Goal: Information Seeking & Learning: Learn about a topic

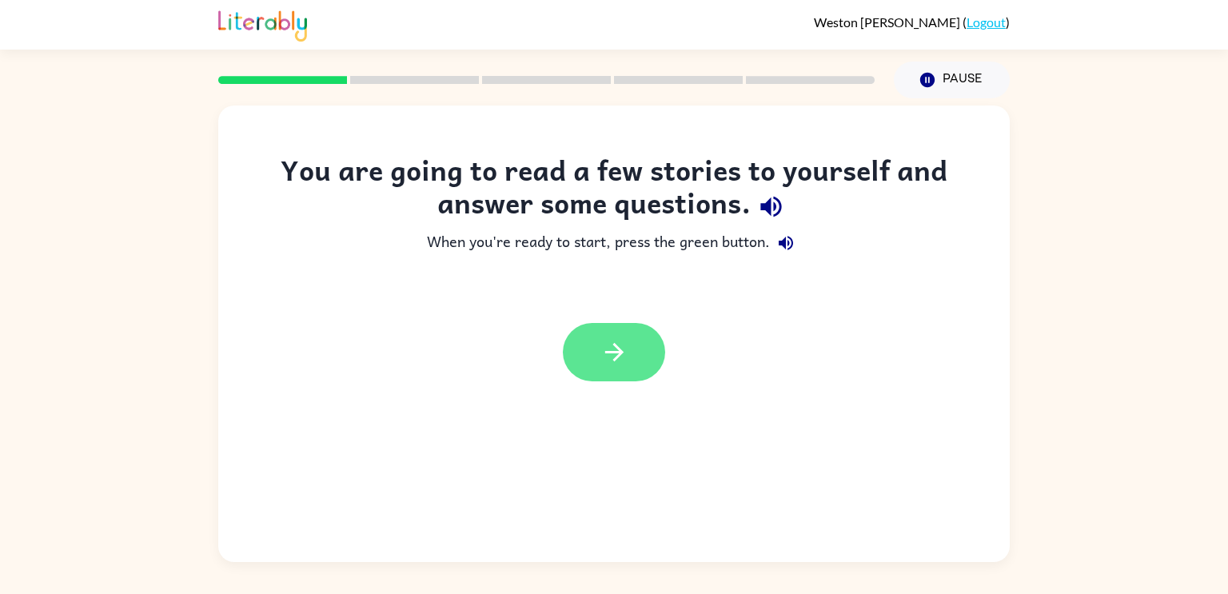
click at [638, 349] on button "button" at bounding box center [614, 352] width 102 height 58
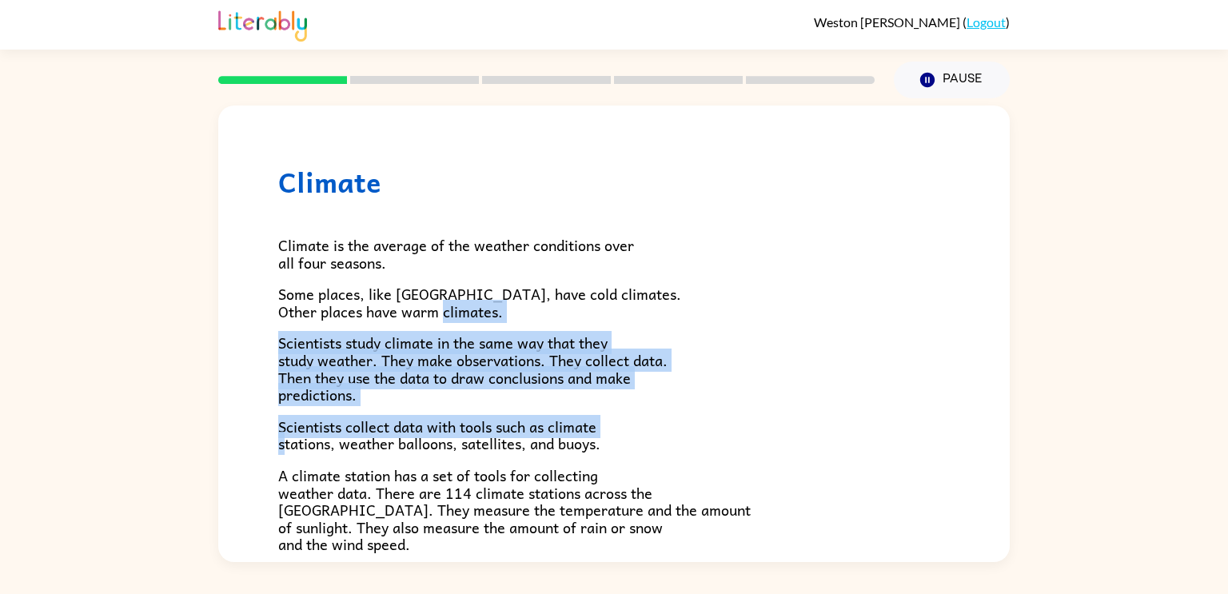
drag, startPoint x: 492, startPoint y: 311, endPoint x: 288, endPoint y: 445, distance: 244.2
click at [288, 445] on div "Climate is the average of the weather conditions over all four seasons. Some pl…" at bounding box center [614, 525] width 672 height 654
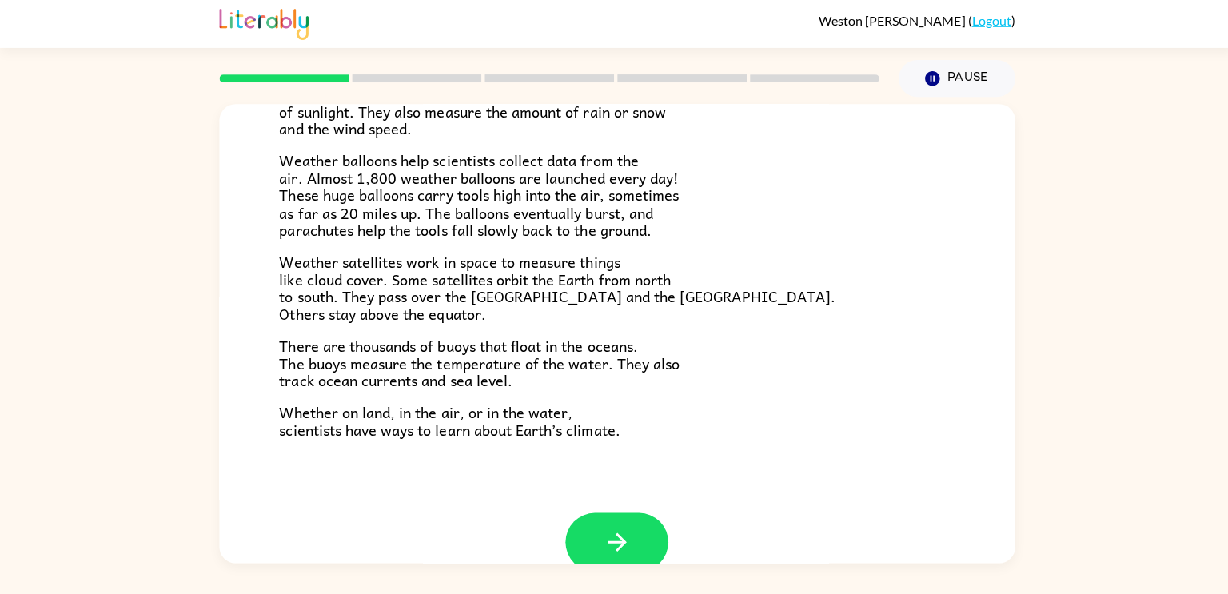
scroll to position [413, 0]
click at [639, 522] on button "button" at bounding box center [614, 542] width 102 height 58
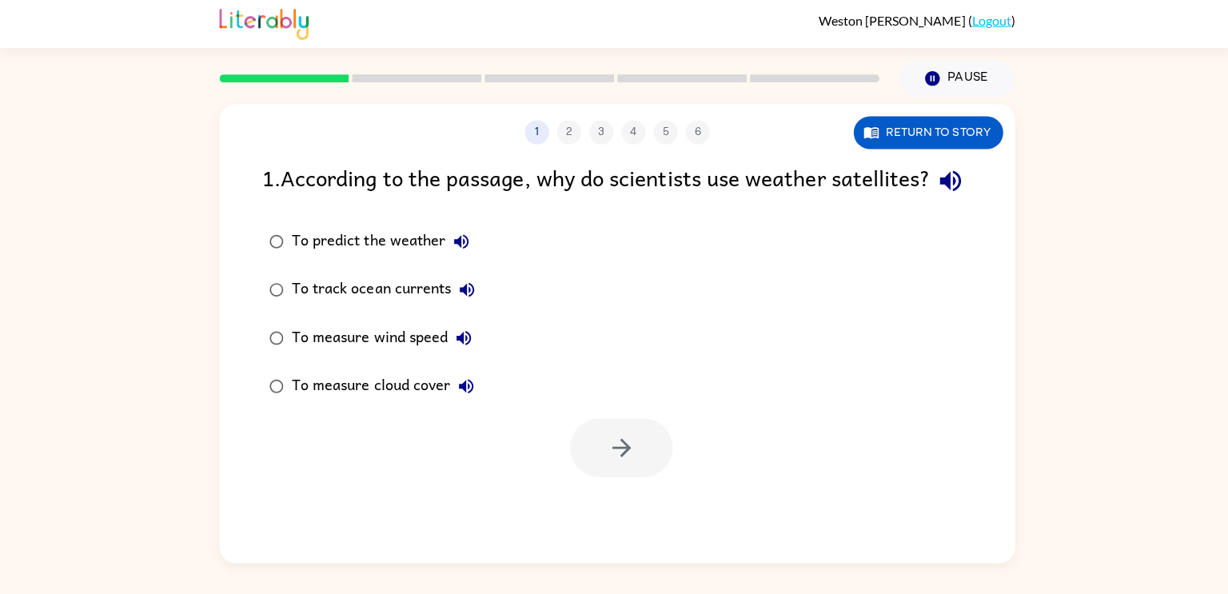
scroll to position [0, 0]
click at [561, 132] on div "1 2 3 4 5 6" at bounding box center [614, 134] width 792 height 24
click at [893, 144] on button "Return to story" at bounding box center [923, 134] width 149 height 33
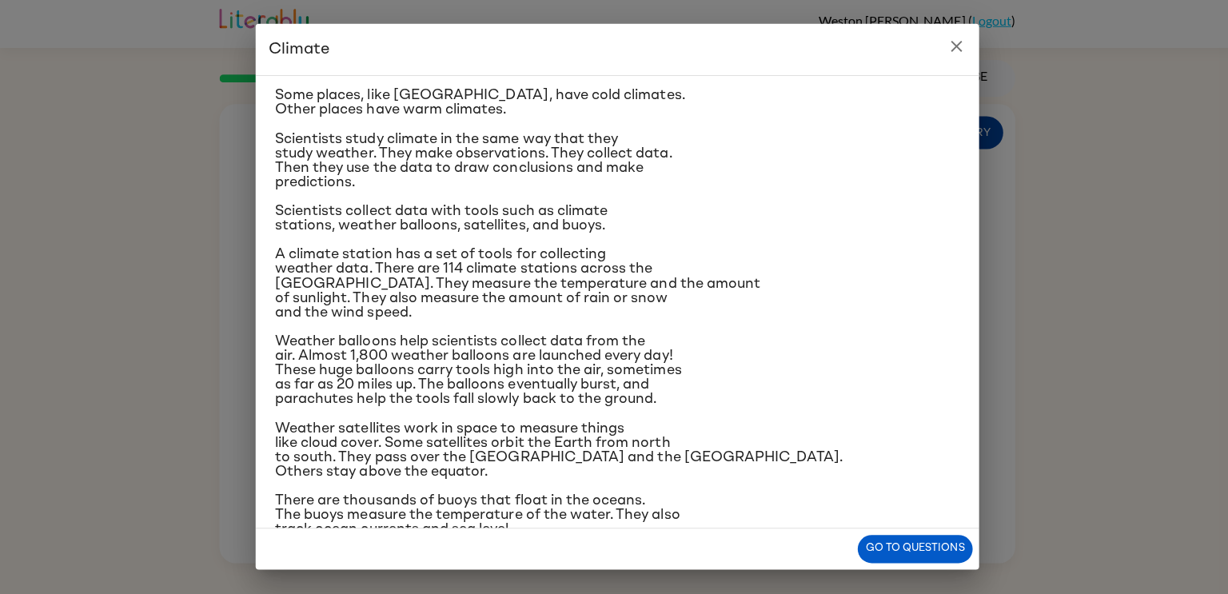
scroll to position [80, 0]
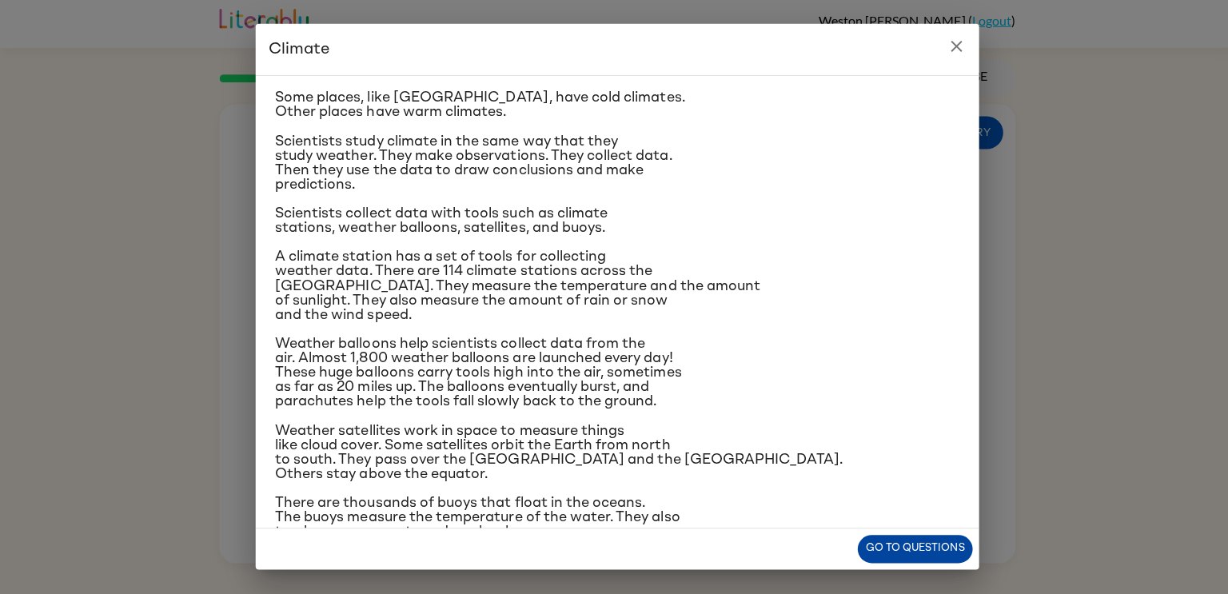
click at [888, 539] on button "Go to questions" at bounding box center [910, 548] width 114 height 28
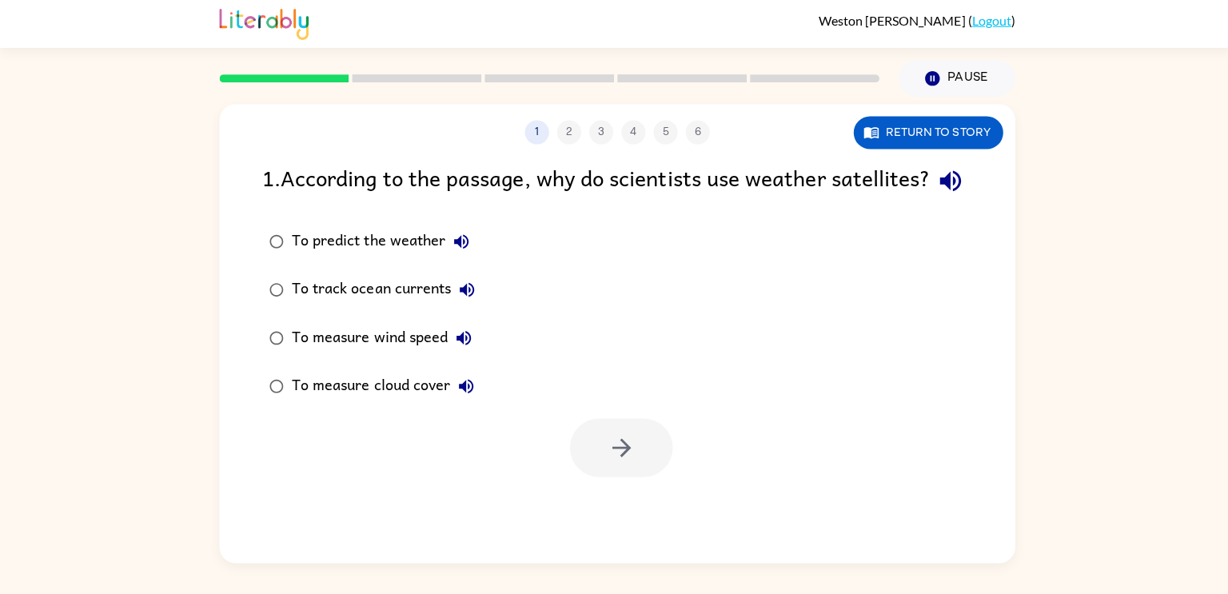
click at [284, 362] on label "To measure wind speed" at bounding box center [370, 338] width 237 height 48
click at [597, 477] on button "button" at bounding box center [618, 447] width 102 height 58
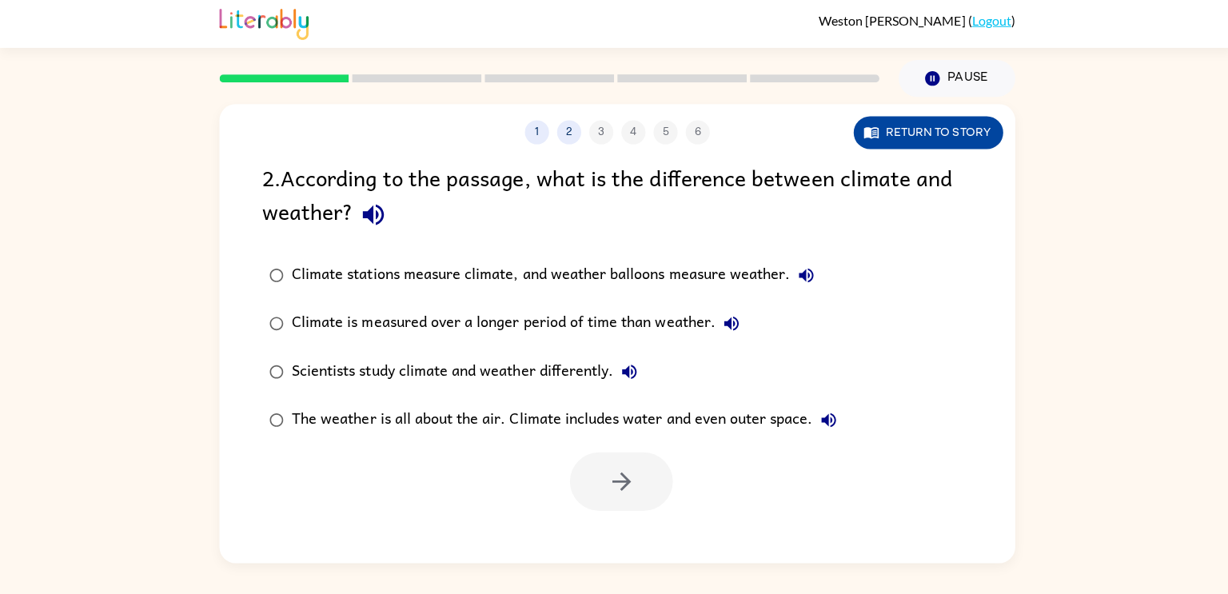
click at [918, 134] on button "Return to story" at bounding box center [923, 134] width 149 height 33
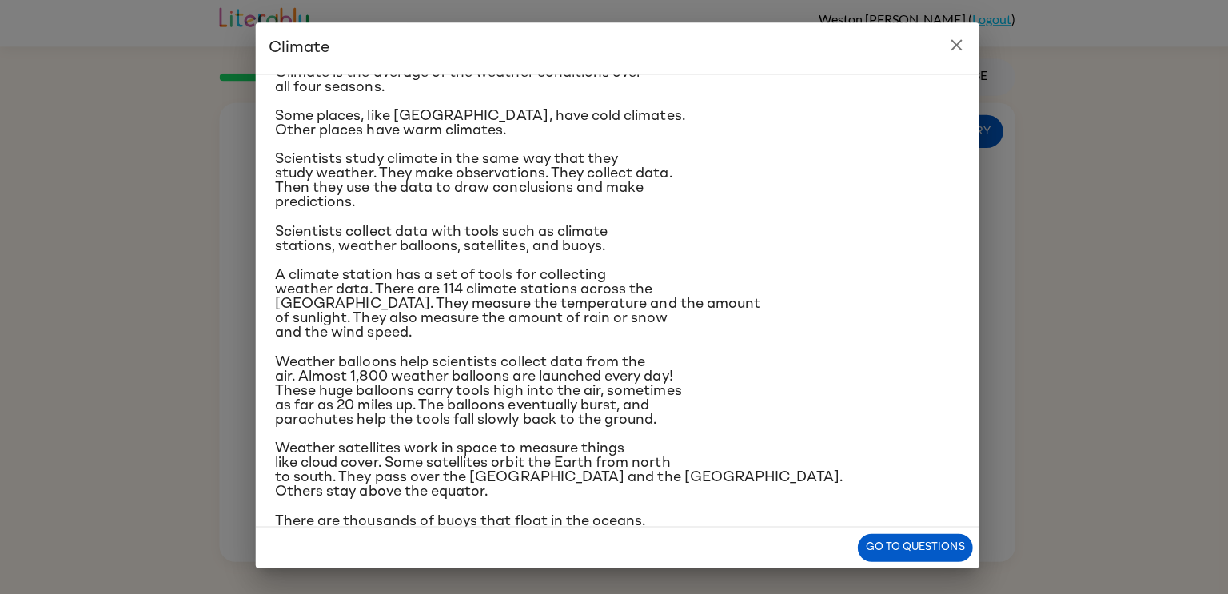
scroll to position [61, 0]
click at [964, 50] on button "close" at bounding box center [952, 48] width 32 height 32
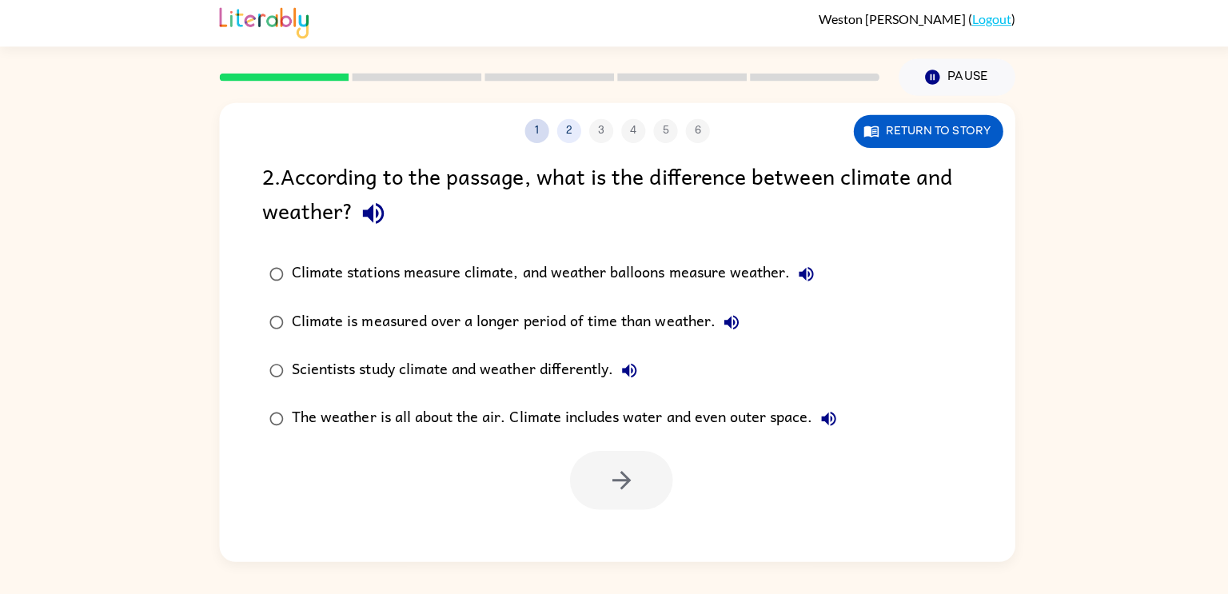
click at [538, 136] on button "1" at bounding box center [534, 134] width 24 height 24
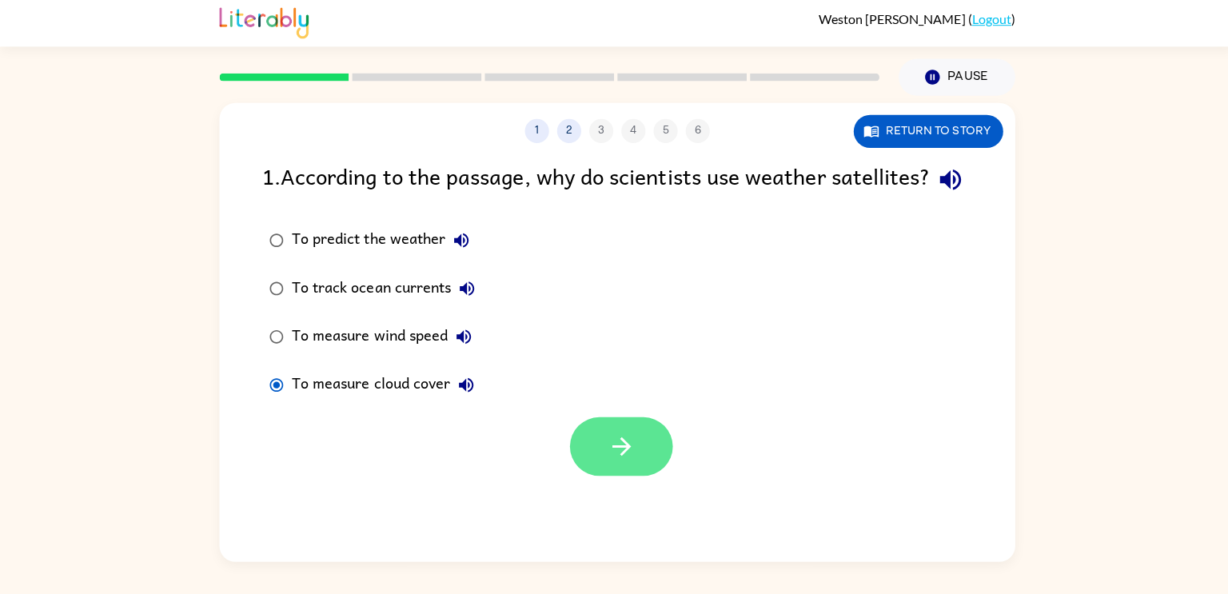
click at [617, 461] on icon "button" at bounding box center [619, 447] width 28 height 28
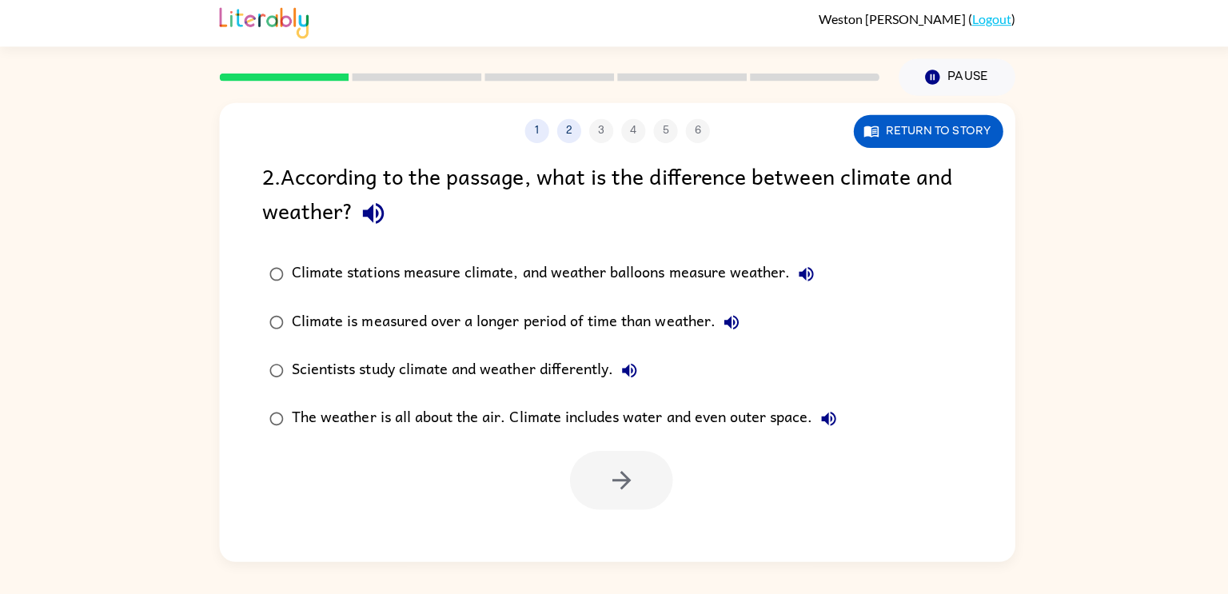
click at [857, 118] on div "Return to story" at bounding box center [923, 134] width 149 height 33
click at [900, 134] on button "Return to story" at bounding box center [923, 134] width 149 height 33
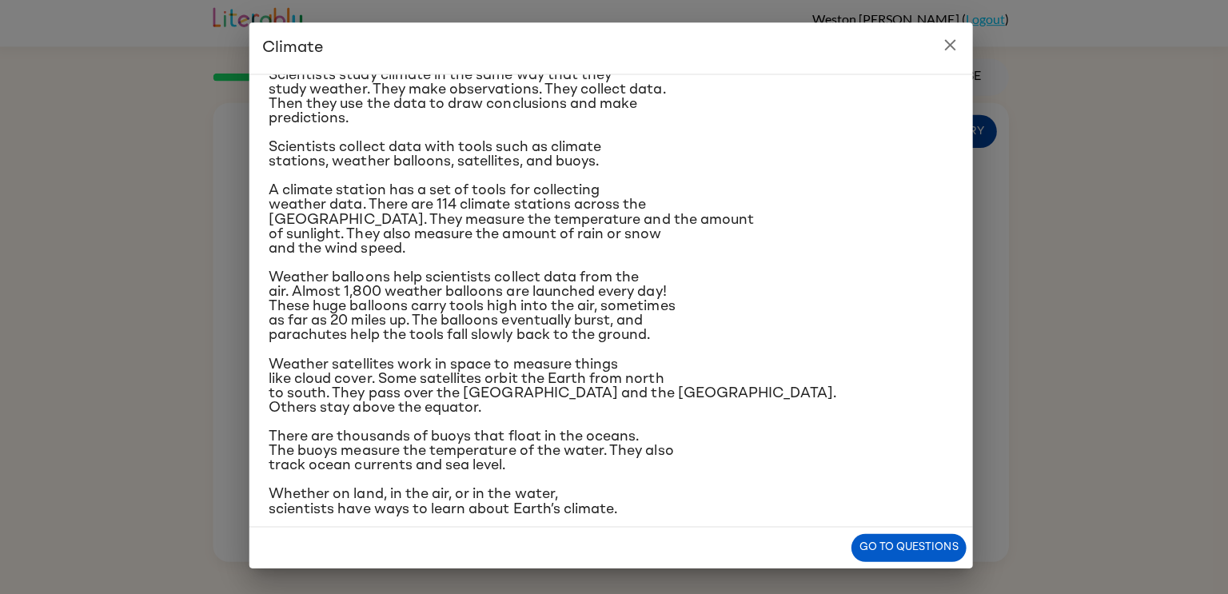
scroll to position [151, 0]
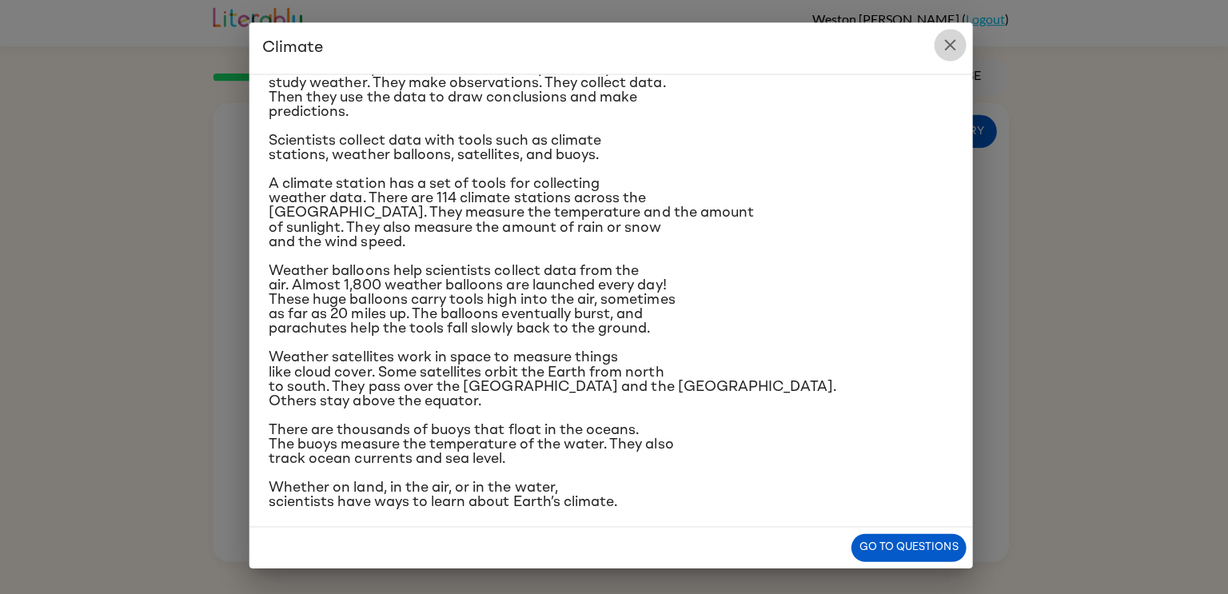
click at [952, 50] on icon "close" at bounding box center [951, 47] width 11 height 11
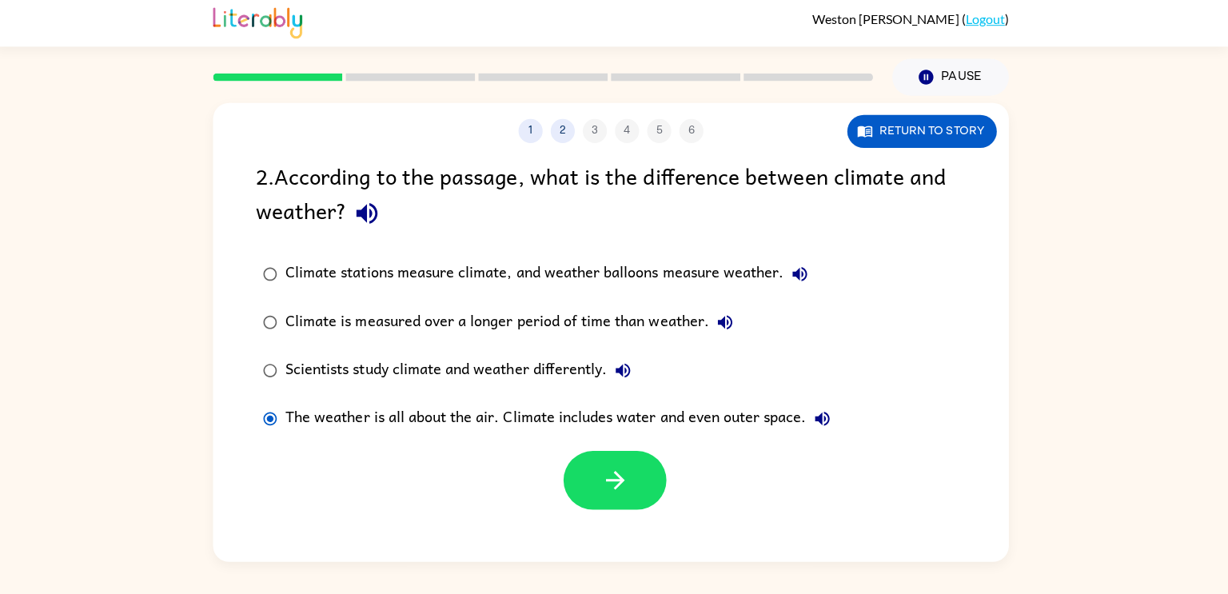
click at [589, 446] on div at bounding box center [614, 477] width 792 height 66
click at [613, 465] on button "button" at bounding box center [618, 481] width 102 height 58
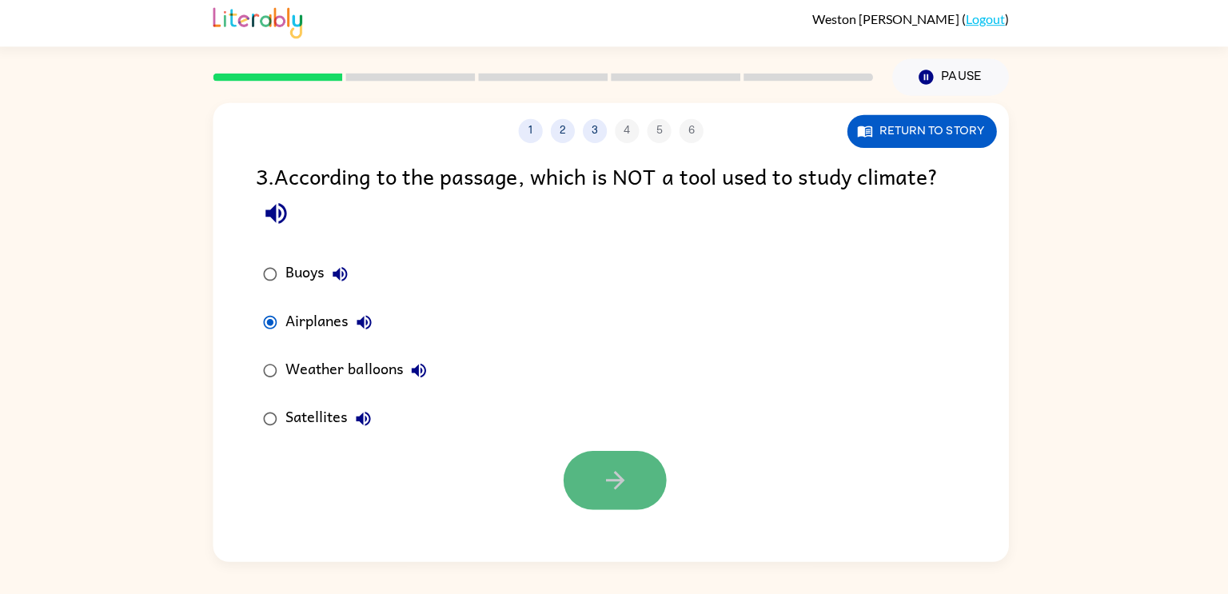
click at [627, 461] on button "button" at bounding box center [618, 481] width 102 height 58
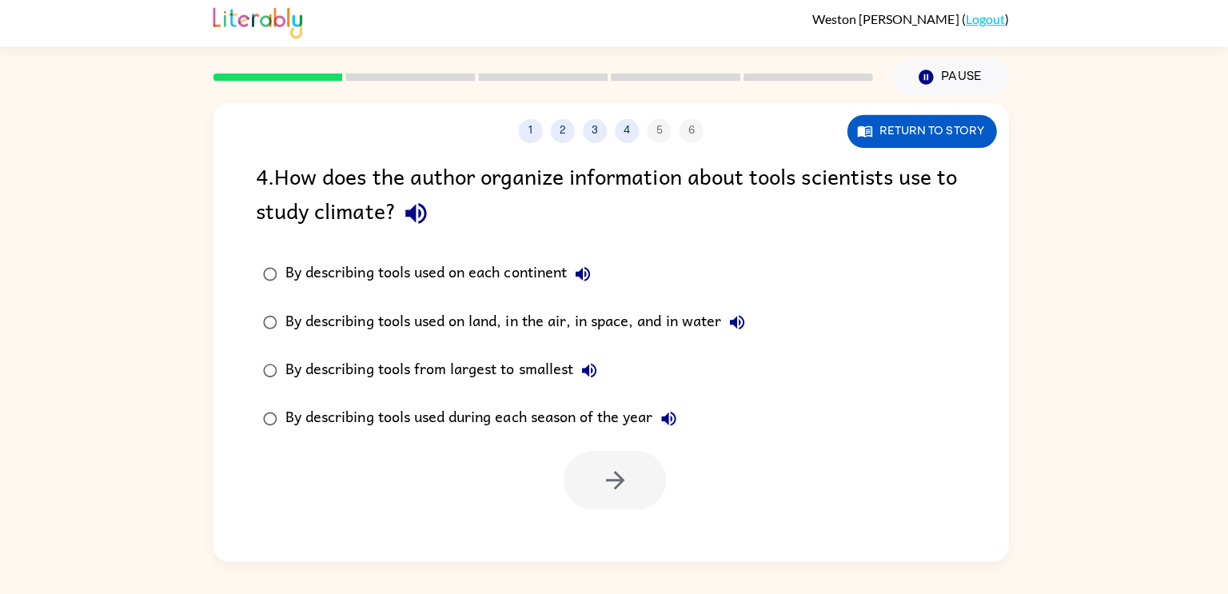
click at [416, 81] on rect at bounding box center [414, 80] width 129 height 8
click at [541, 86] on div at bounding box center [547, 80] width 676 height 56
click at [589, 457] on button "button" at bounding box center [618, 481] width 102 height 58
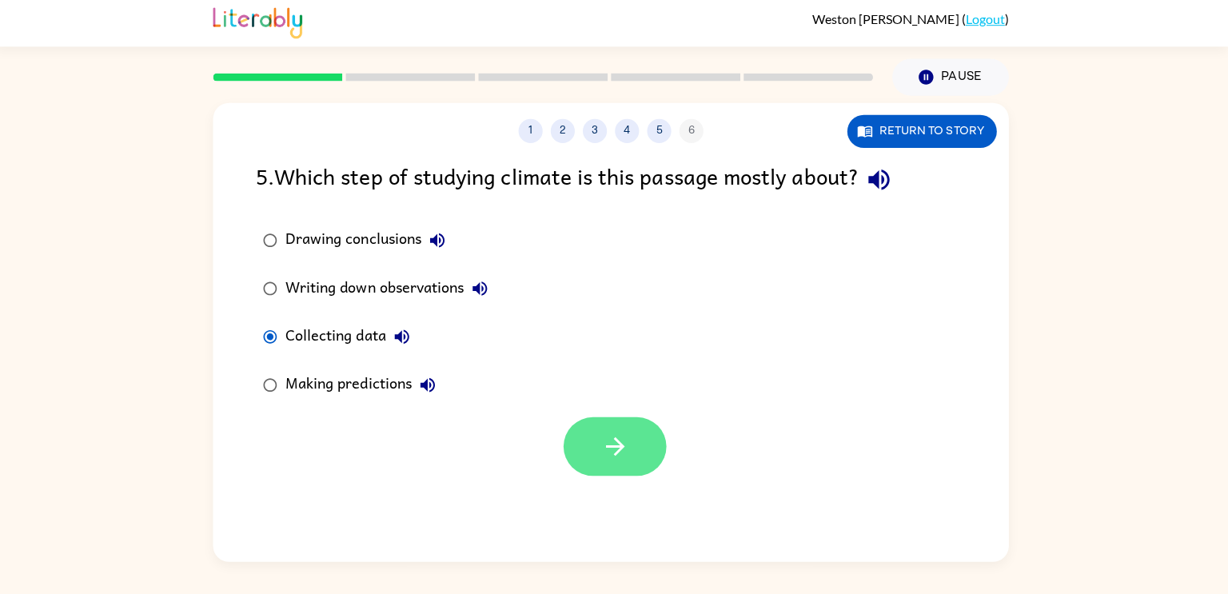
click at [595, 442] on button "button" at bounding box center [618, 447] width 102 height 58
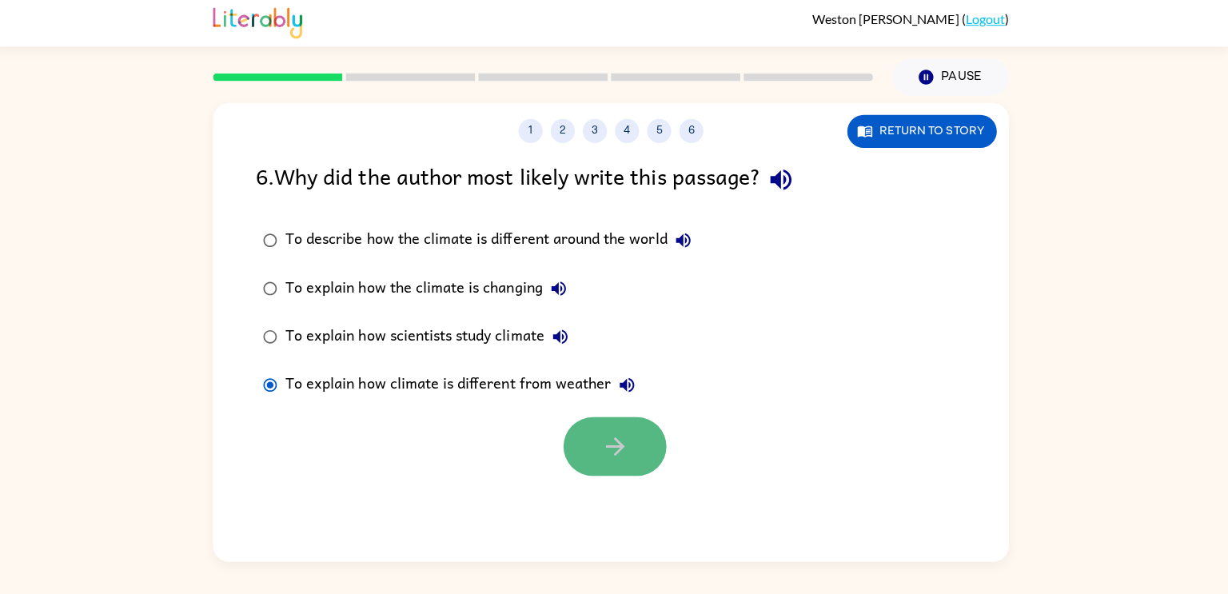
click at [649, 465] on button "button" at bounding box center [618, 447] width 102 height 58
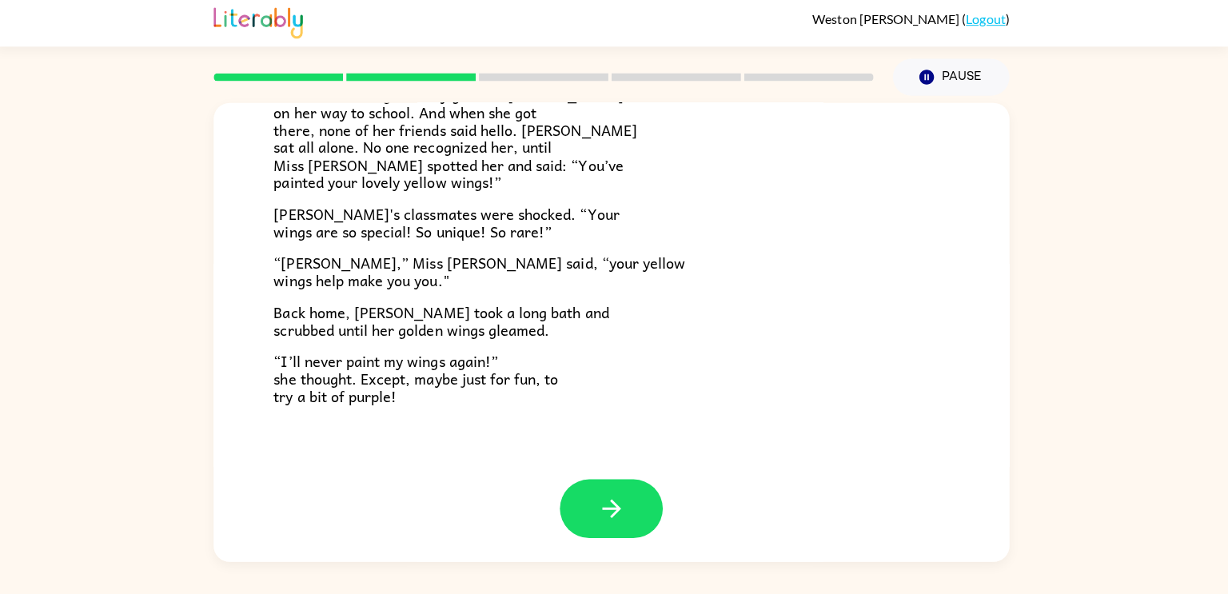
scroll to position [0, 0]
click at [646, 500] on button "button" at bounding box center [614, 509] width 102 height 58
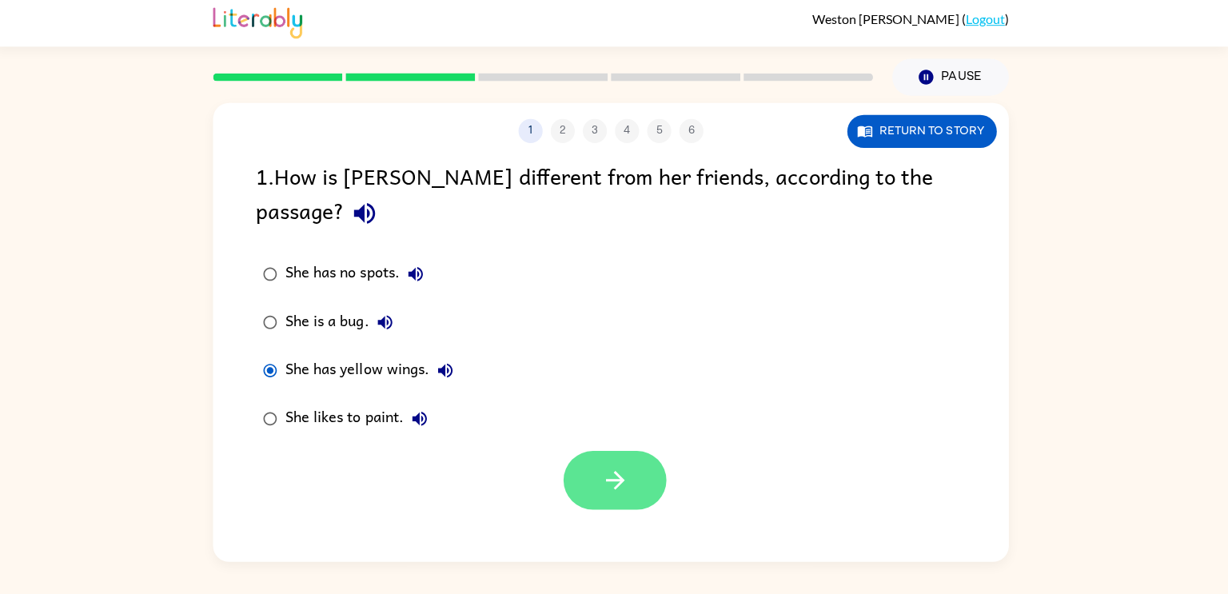
click at [590, 452] on button "button" at bounding box center [618, 481] width 102 height 58
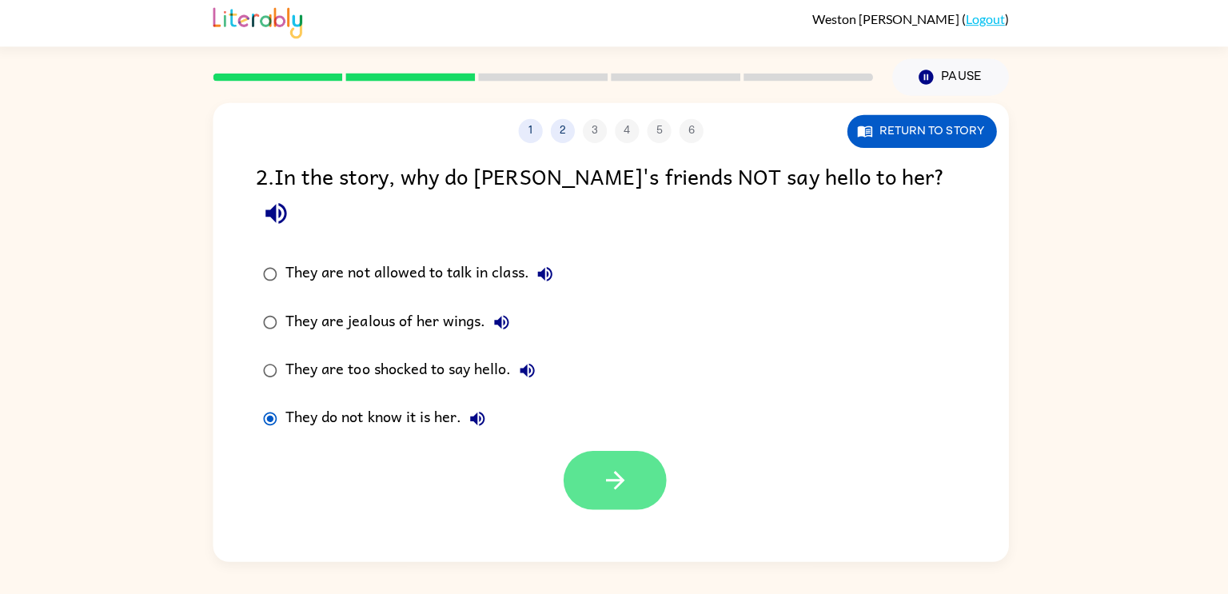
click at [630, 467] on icon "button" at bounding box center [619, 481] width 28 height 28
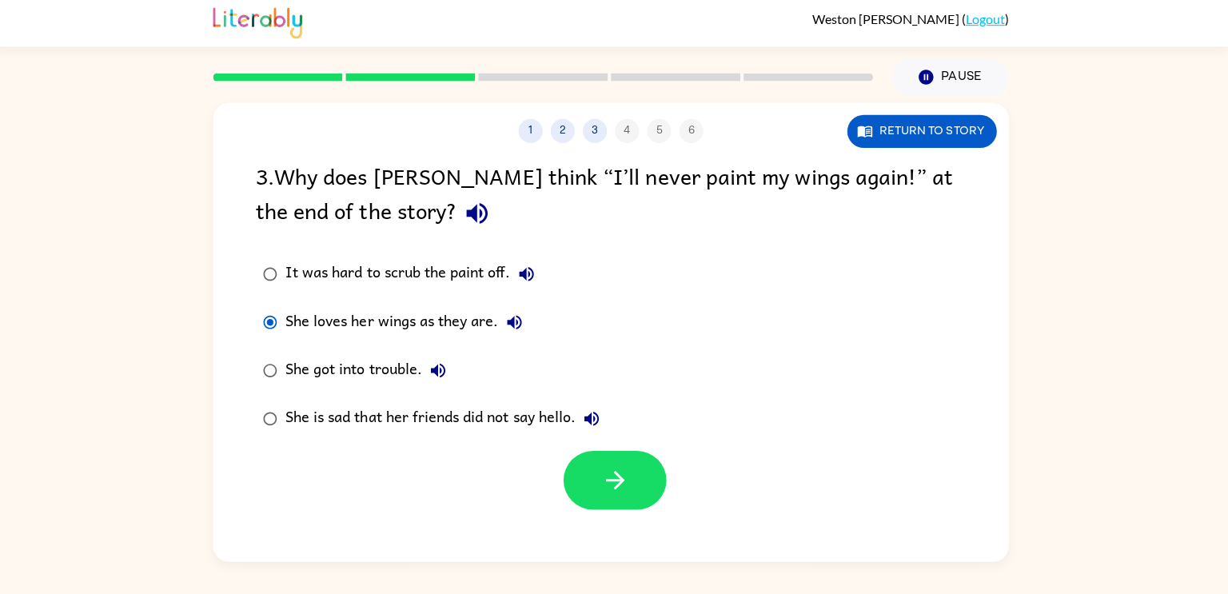
click at [585, 549] on div "1 2 3 4 5 6 Return to story 3 . Why does Lily think “I’ll never paint my wings …" at bounding box center [614, 334] width 792 height 457
click at [618, 514] on div "1 2 3 4 5 6 Return to story 3 . Why does Lily think “I’ll never paint my wings …" at bounding box center [614, 334] width 792 height 457
click at [593, 477] on button "button" at bounding box center [618, 481] width 102 height 58
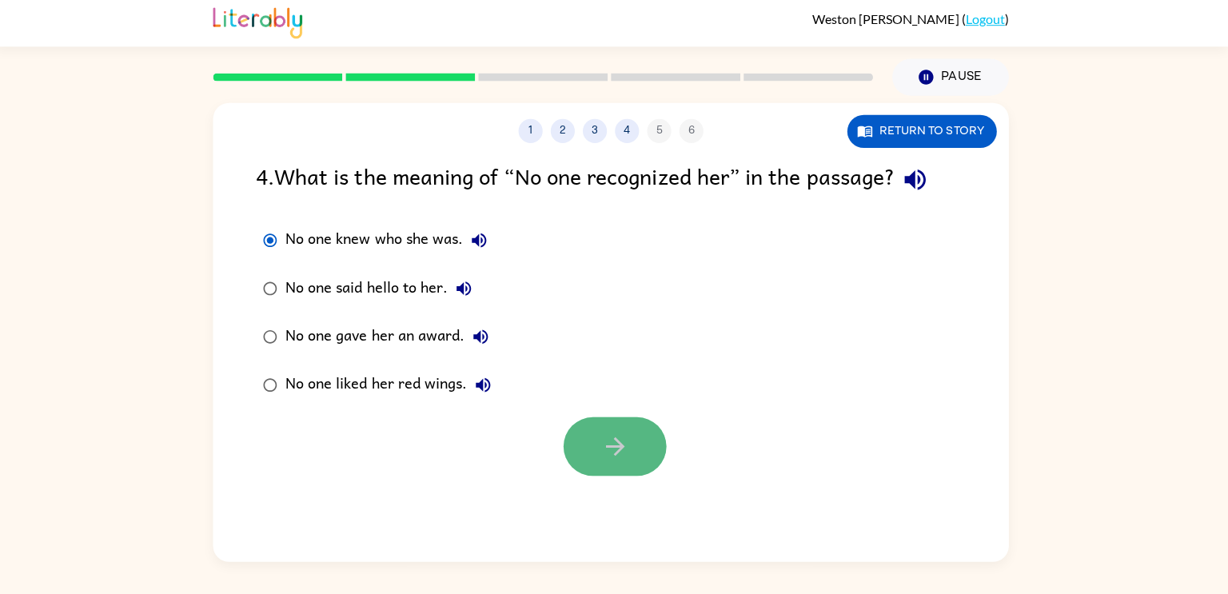
click at [609, 445] on icon "button" at bounding box center [619, 447] width 28 height 28
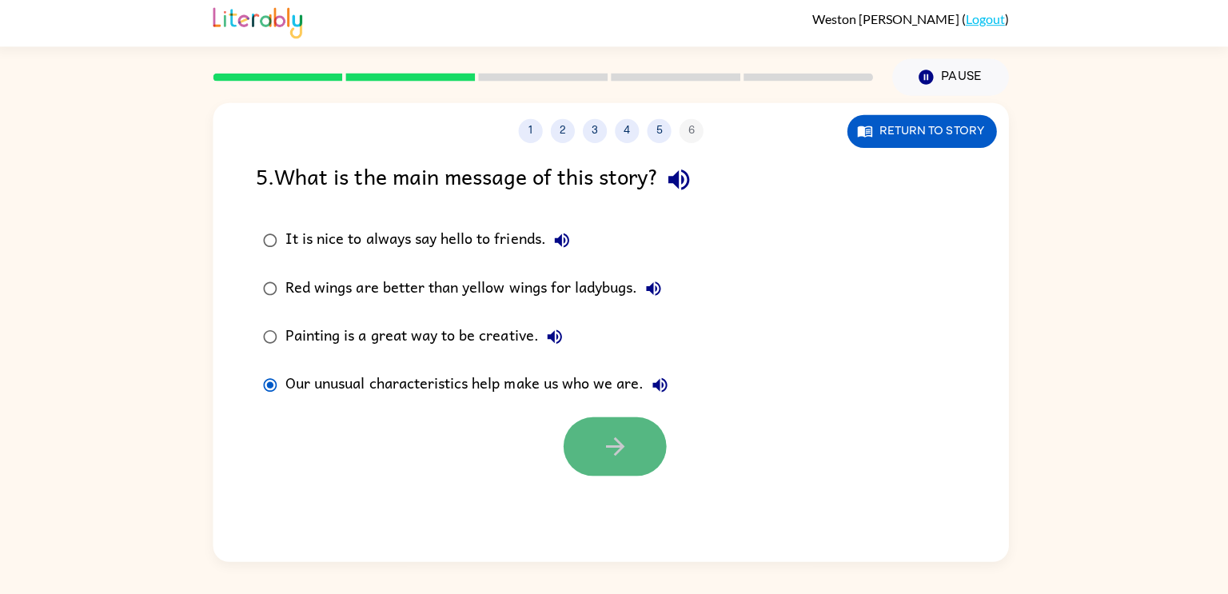
click at [587, 459] on button "button" at bounding box center [618, 447] width 102 height 58
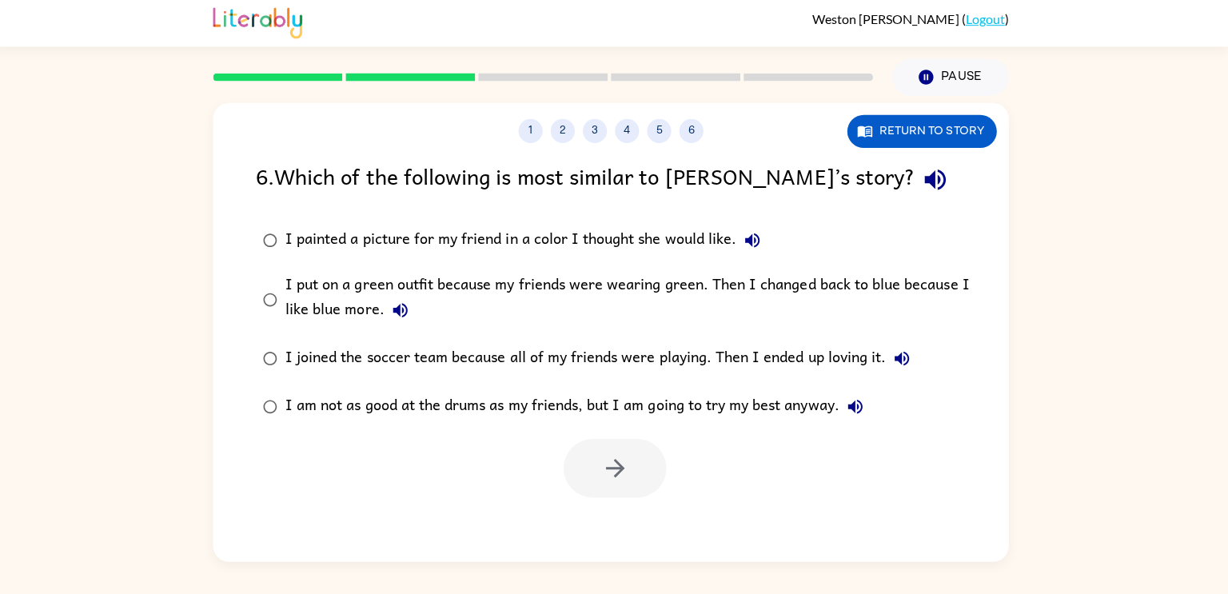
click at [306, 258] on label "I painted a picture for my friend in a color I thought she would like." at bounding box center [624, 242] width 745 height 48
click at [629, 466] on icon "button" at bounding box center [619, 469] width 28 height 28
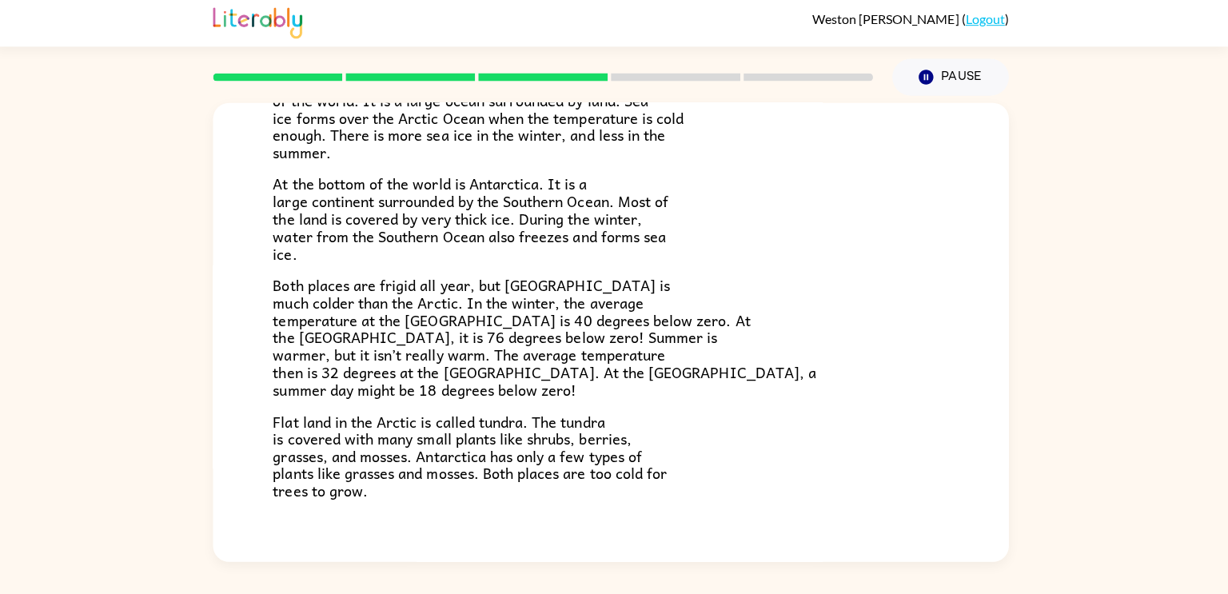
scroll to position [337, 0]
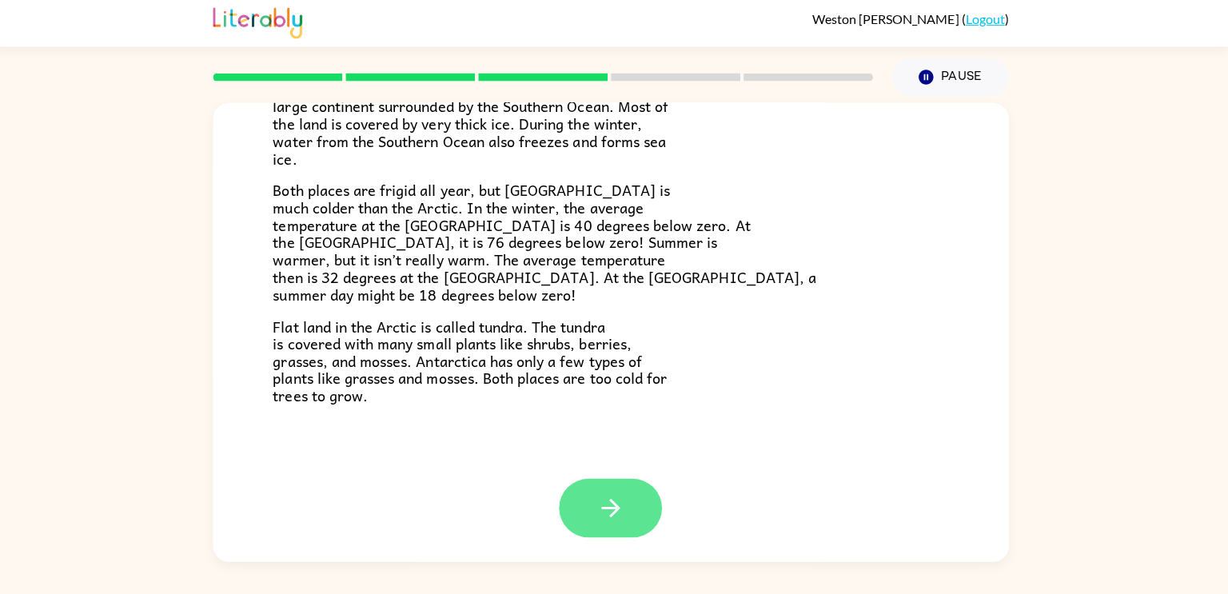
click at [625, 517] on icon "button" at bounding box center [615, 509] width 28 height 28
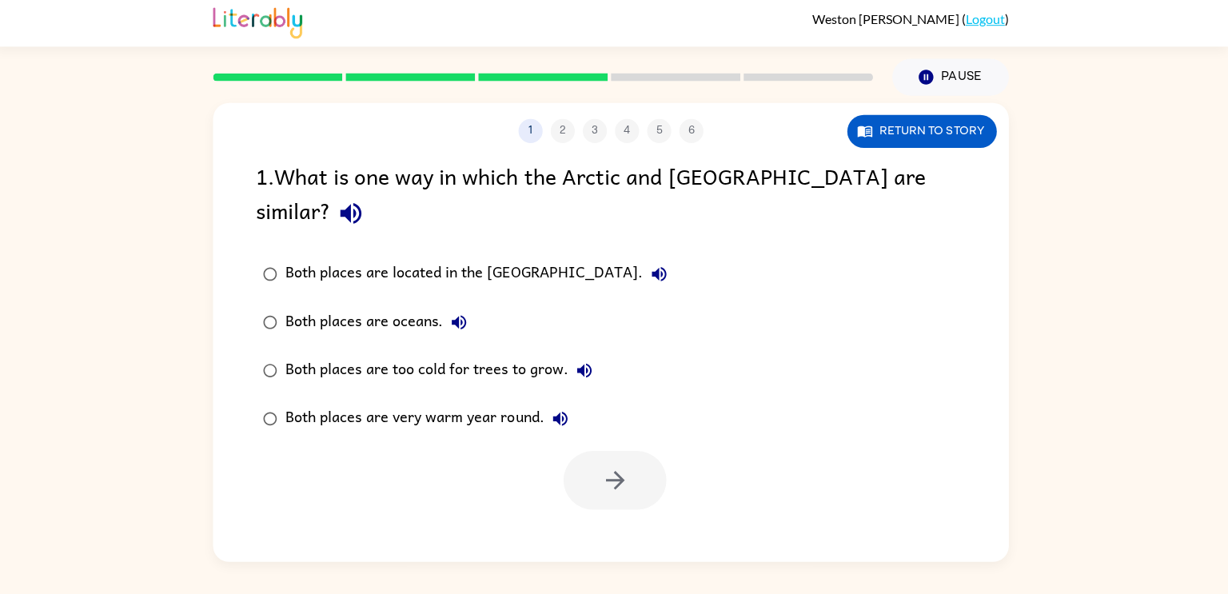
scroll to position [0, 0]
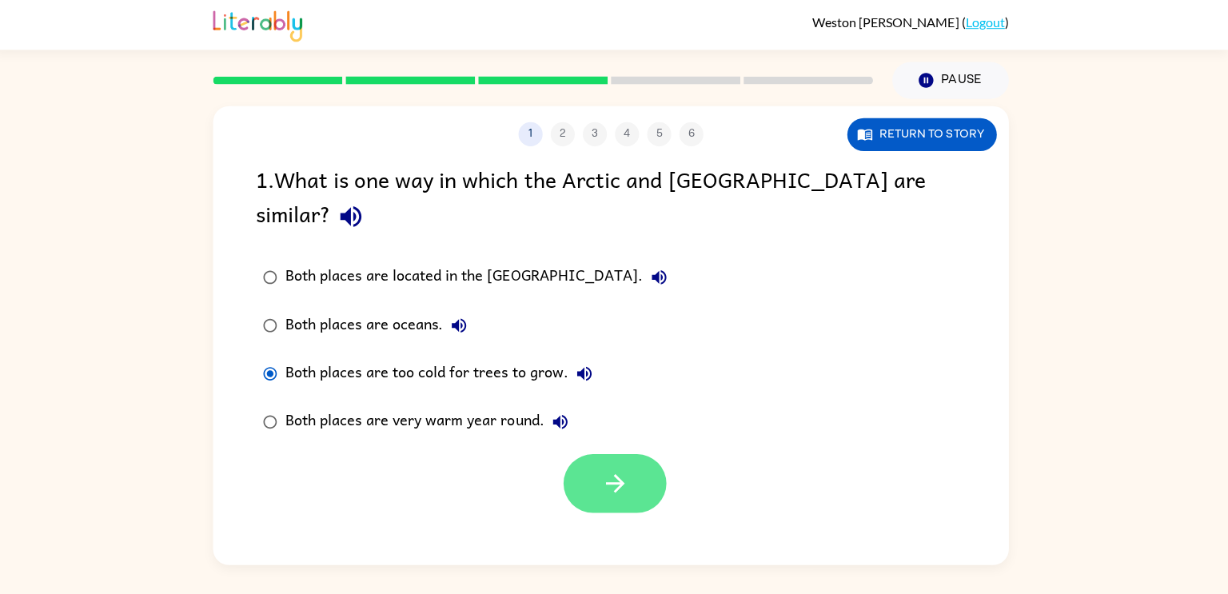
click at [609, 467] on icon "button" at bounding box center [619, 481] width 28 height 28
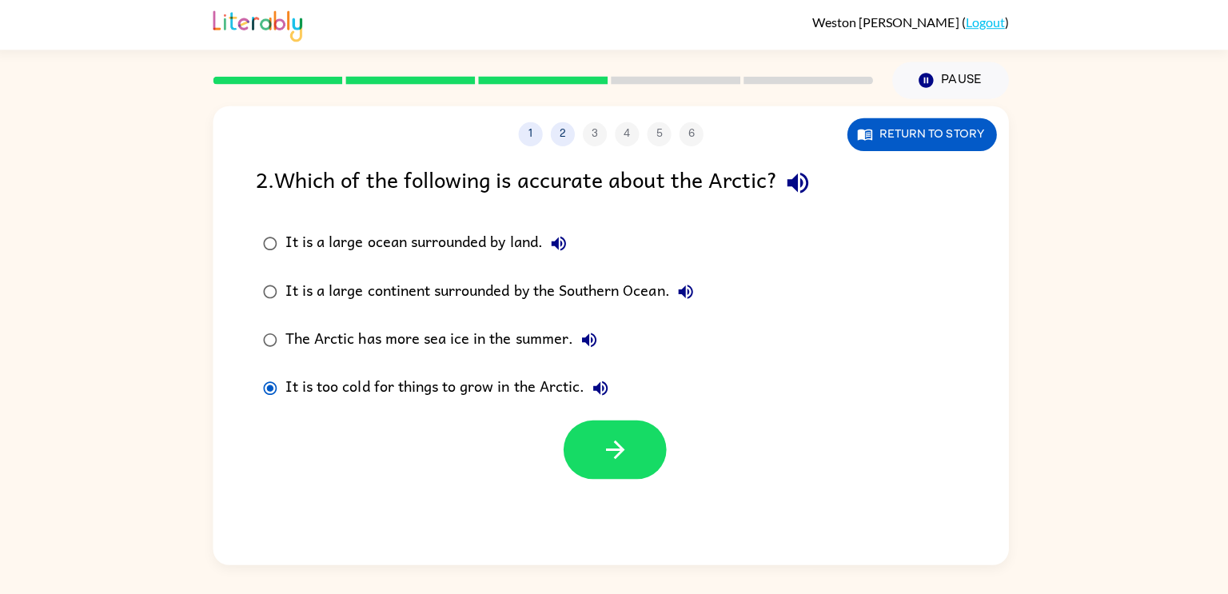
drag, startPoint x: 617, startPoint y: 443, endPoint x: 360, endPoint y: 393, distance: 262.2
click at [360, 393] on div "2 . Which of the following is accurate about the Arctic? It is a large ocean su…" at bounding box center [614, 319] width 792 height 315
click at [629, 452] on icon "button" at bounding box center [619, 447] width 28 height 28
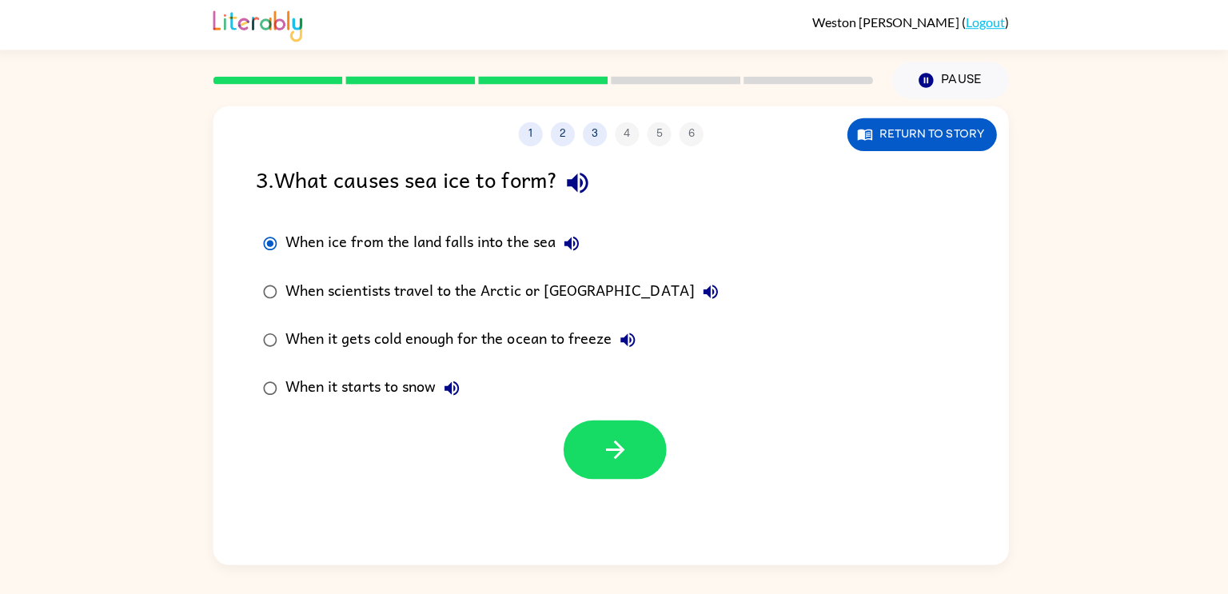
click at [612, 417] on div at bounding box center [614, 443] width 792 height 66
click at [621, 434] on icon "button" at bounding box center [619, 447] width 28 height 28
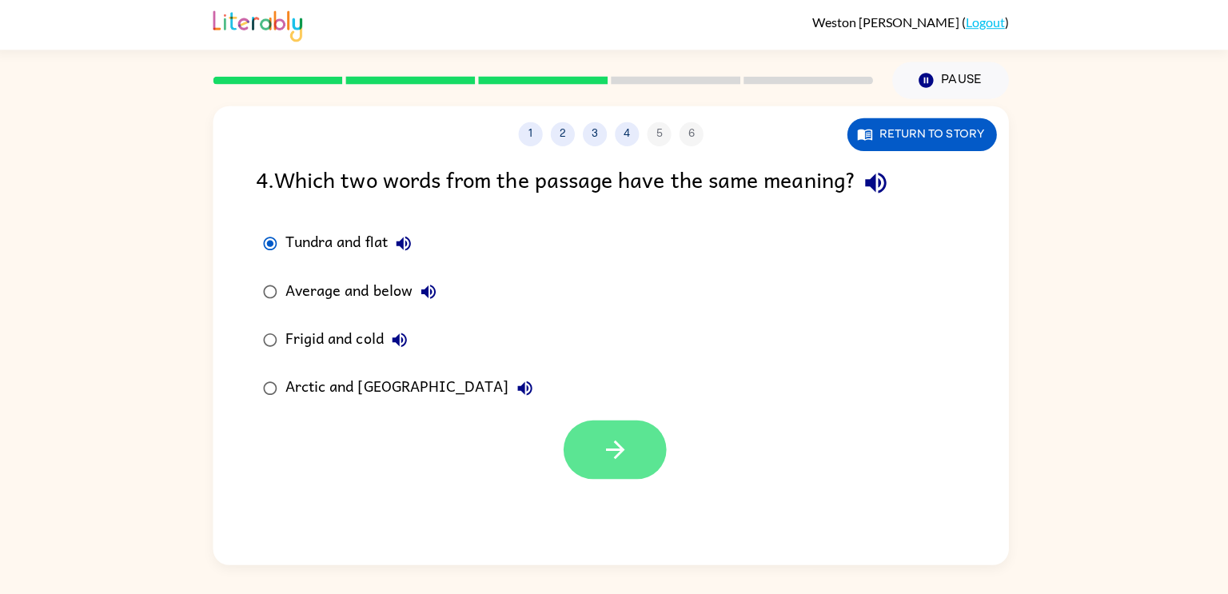
click at [610, 465] on button "button" at bounding box center [618, 447] width 102 height 58
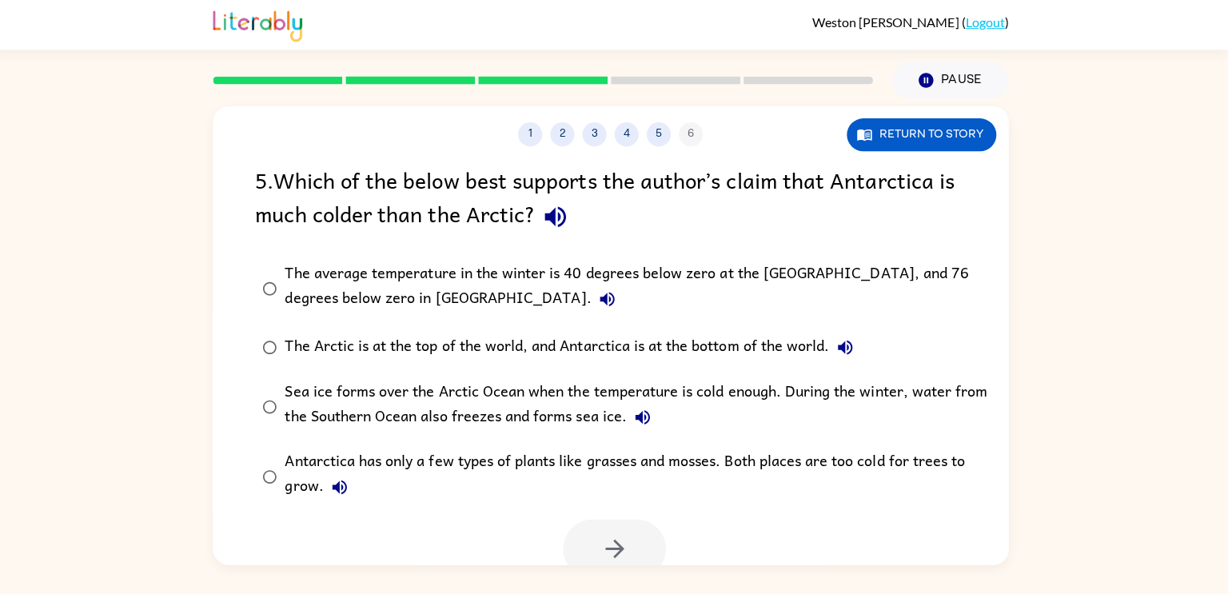
click at [250, 293] on div "5 . Which of the below best supports the author’s claim that Antarctica is much…" at bounding box center [614, 368] width 792 height 413
click at [269, 304] on label "The average temperature in the winter is 40 degrees below zero at the North Pol…" at bounding box center [624, 287] width 745 height 70
click at [647, 552] on button "button" at bounding box center [618, 546] width 102 height 58
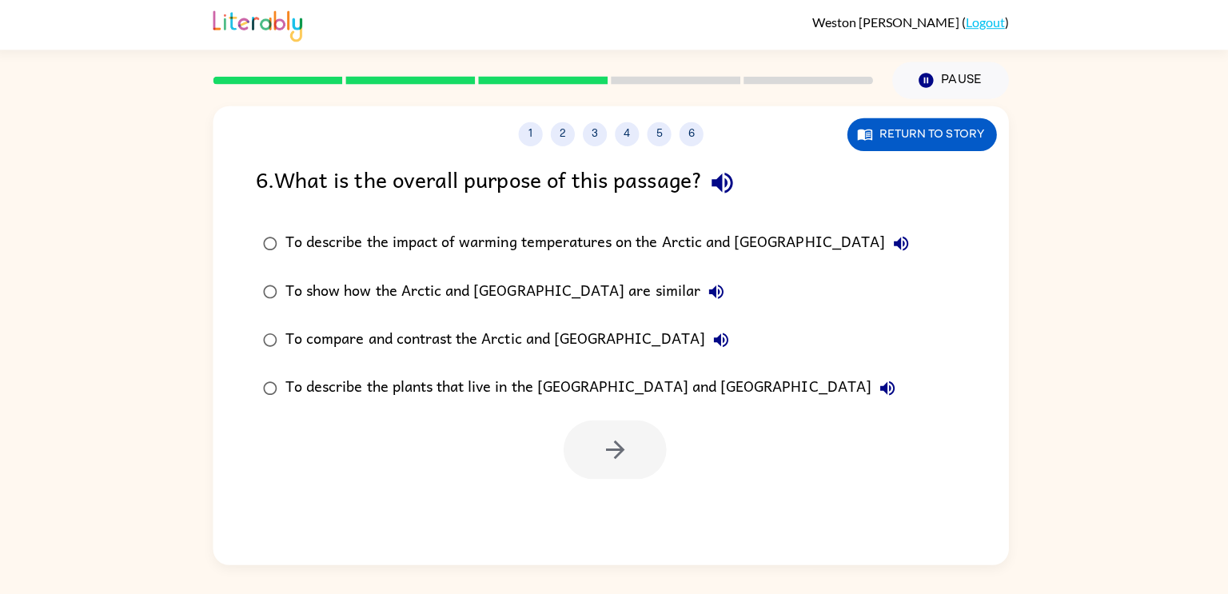
click at [294, 347] on div "To compare and contrast the Arctic and Antarctica" at bounding box center [514, 338] width 449 height 32
click at [655, 433] on button "button" at bounding box center [618, 447] width 102 height 58
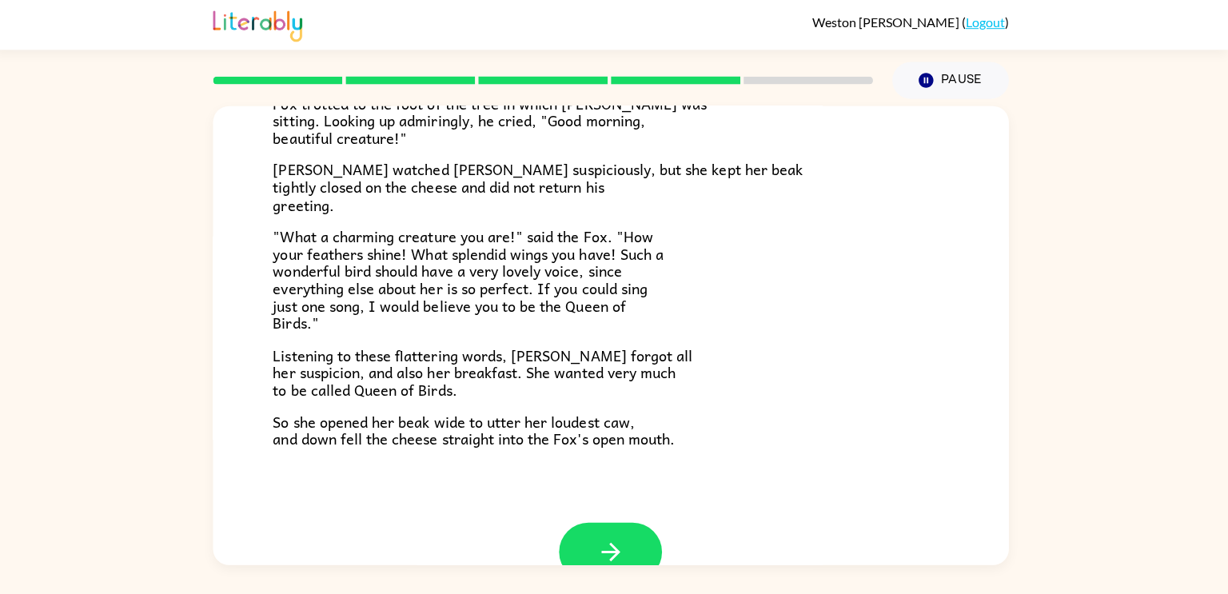
scroll to position [314, 0]
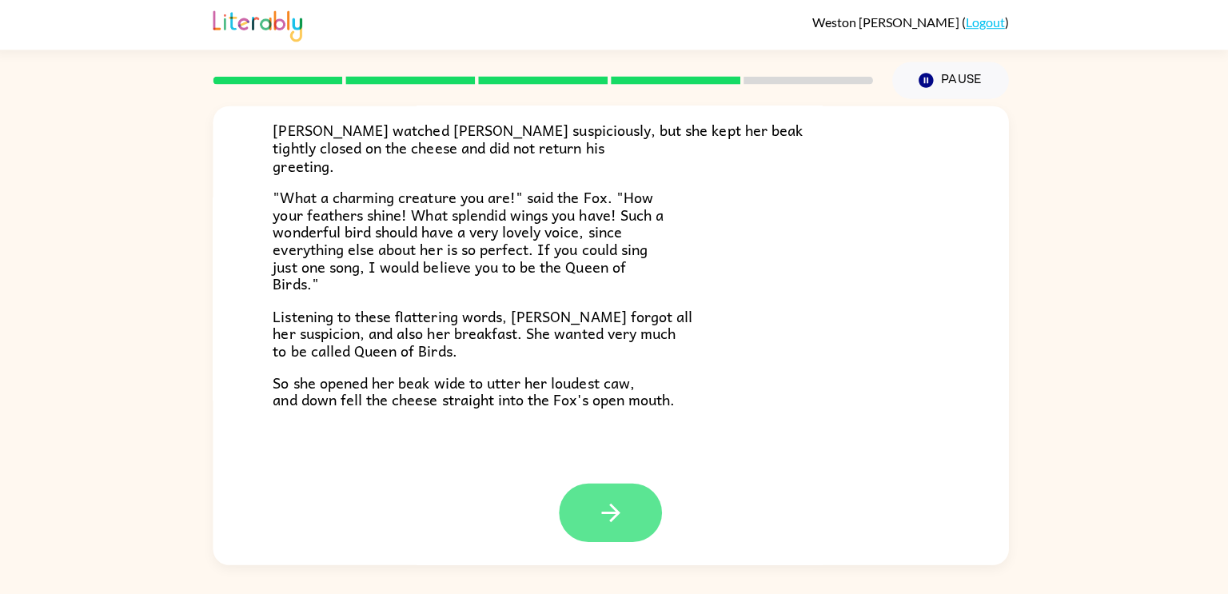
click at [640, 497] on button "button" at bounding box center [614, 510] width 102 height 58
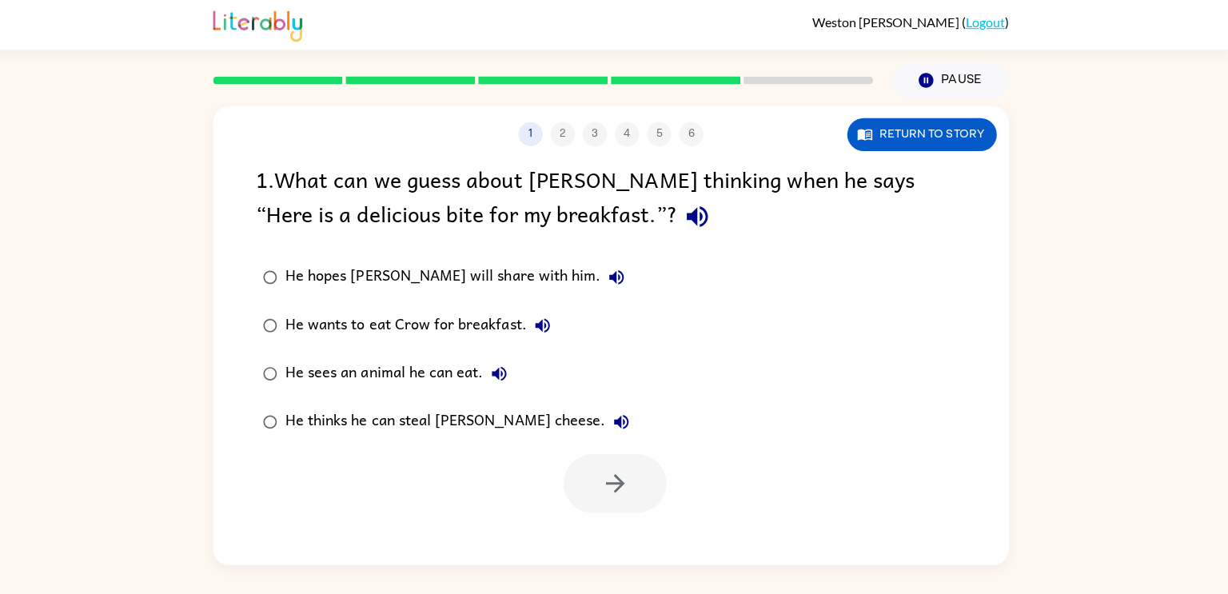
scroll to position [0, 0]
click at [638, 473] on button "button" at bounding box center [618, 481] width 102 height 58
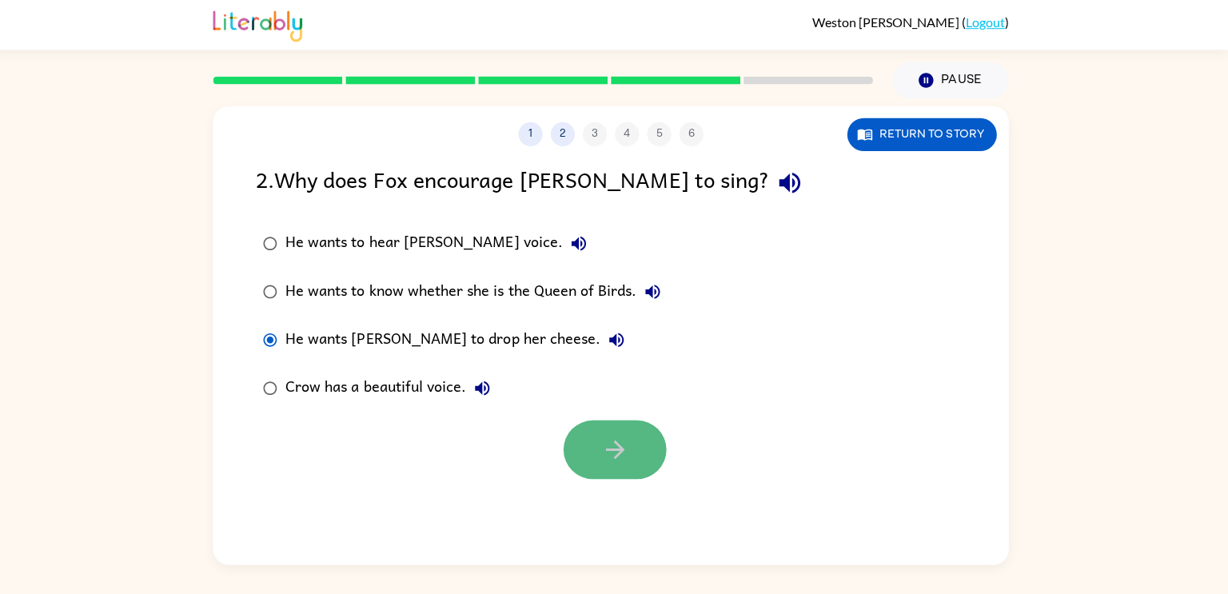
click at [643, 424] on button "button" at bounding box center [618, 447] width 102 height 58
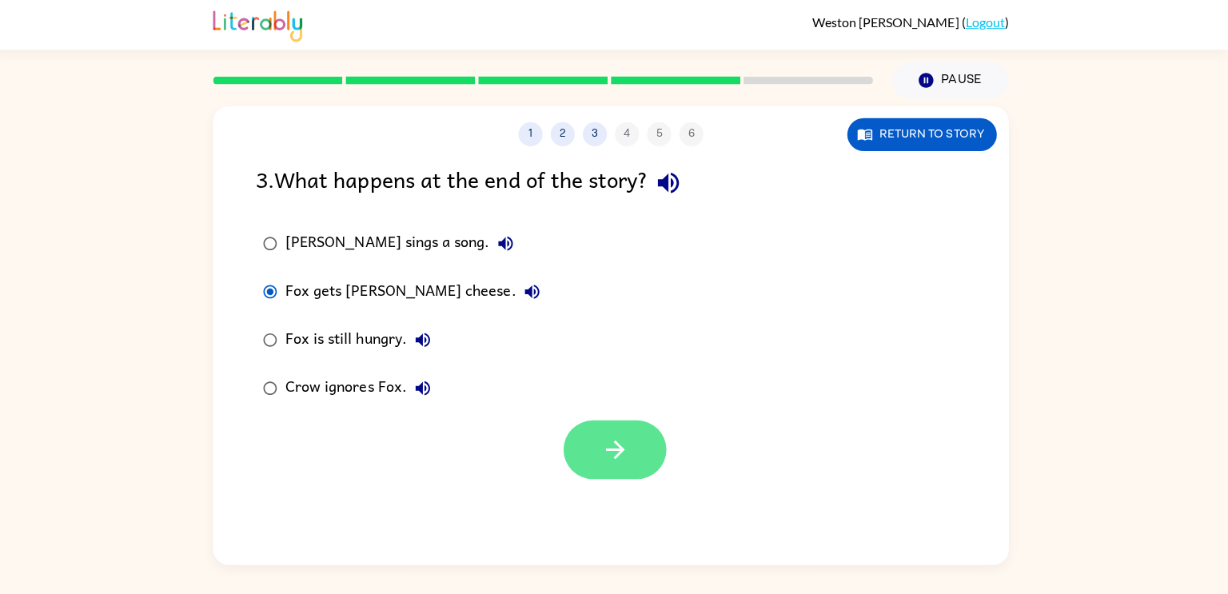
click at [623, 461] on icon "button" at bounding box center [619, 447] width 28 height 28
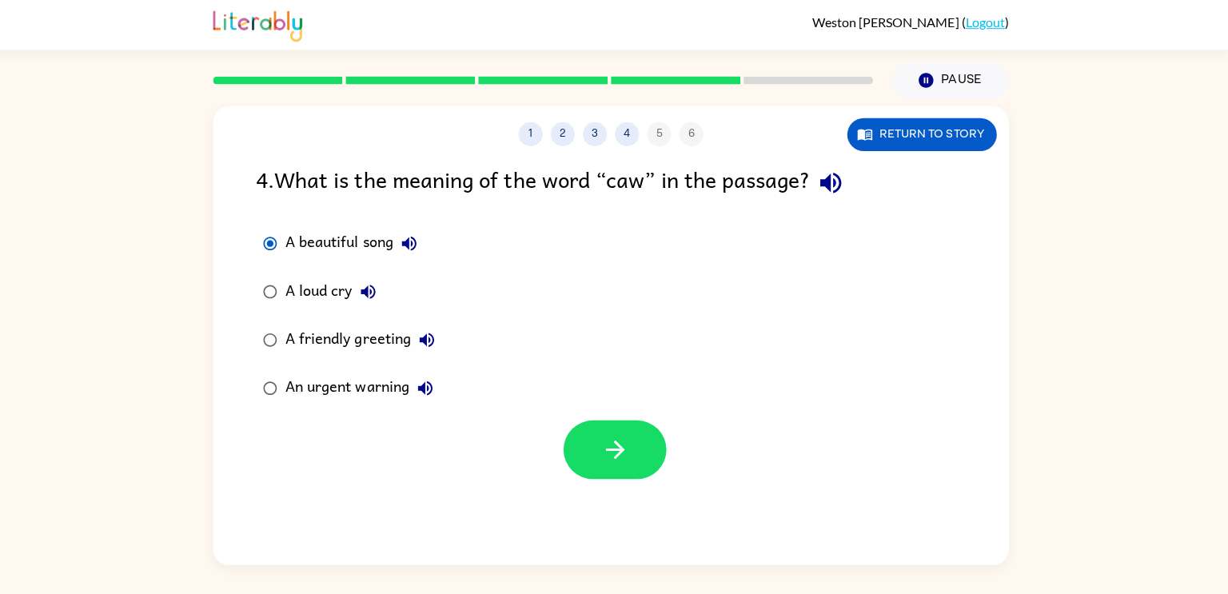
click at [577, 414] on div at bounding box center [614, 443] width 792 height 66
click at [929, 115] on div "1 2 3 4 5 6 Return to story" at bounding box center [614, 126] width 792 height 40
click at [923, 129] on button "Return to story" at bounding box center [923, 134] width 149 height 33
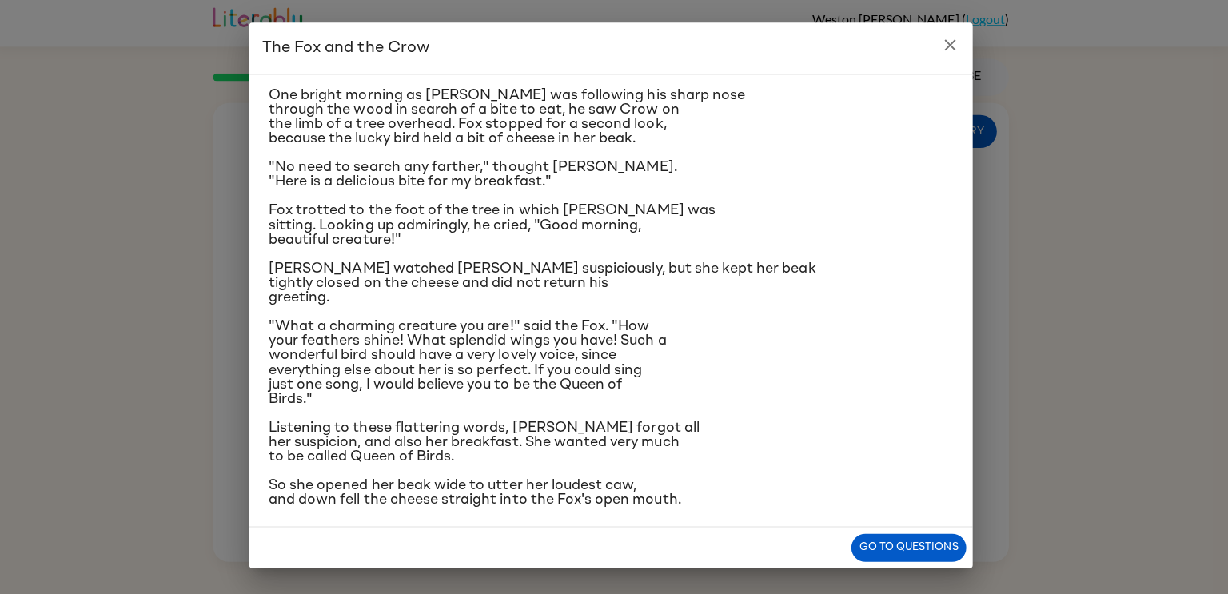
click at [957, 58] on button "close" at bounding box center [952, 48] width 32 height 32
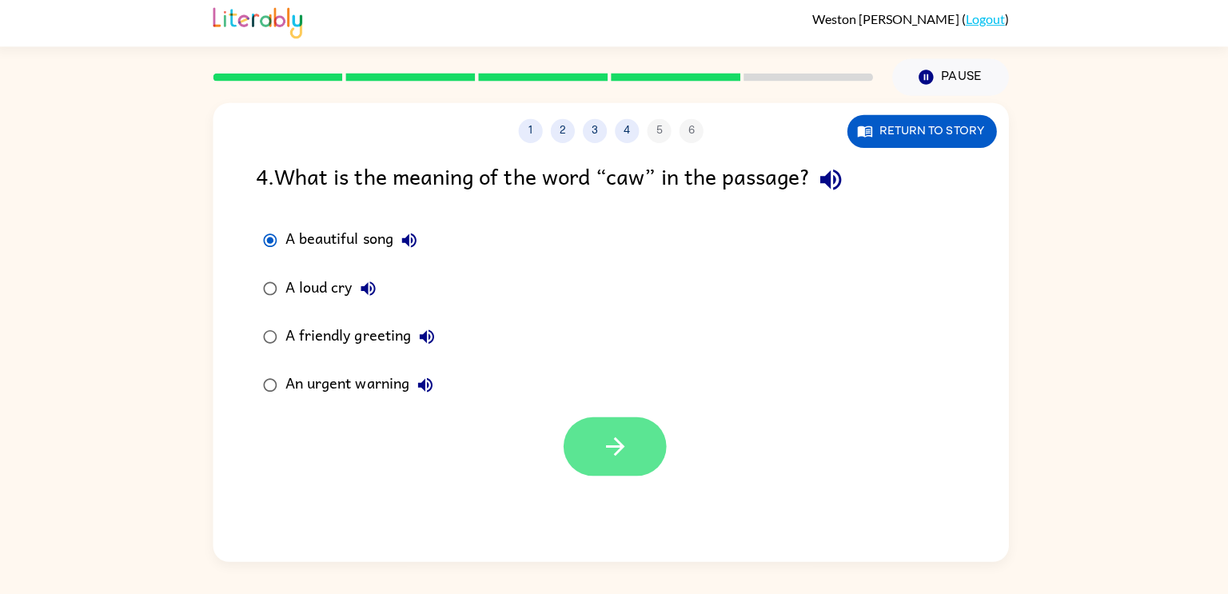
click at [617, 436] on icon "button" at bounding box center [619, 447] width 28 height 28
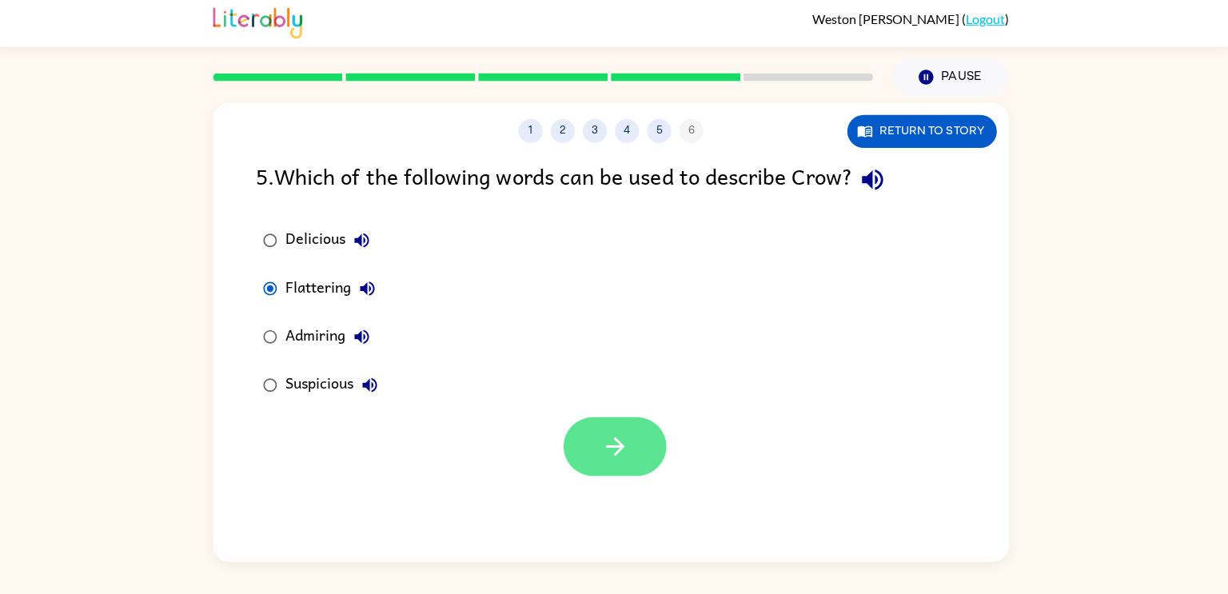
click at [588, 447] on button "button" at bounding box center [618, 447] width 102 height 58
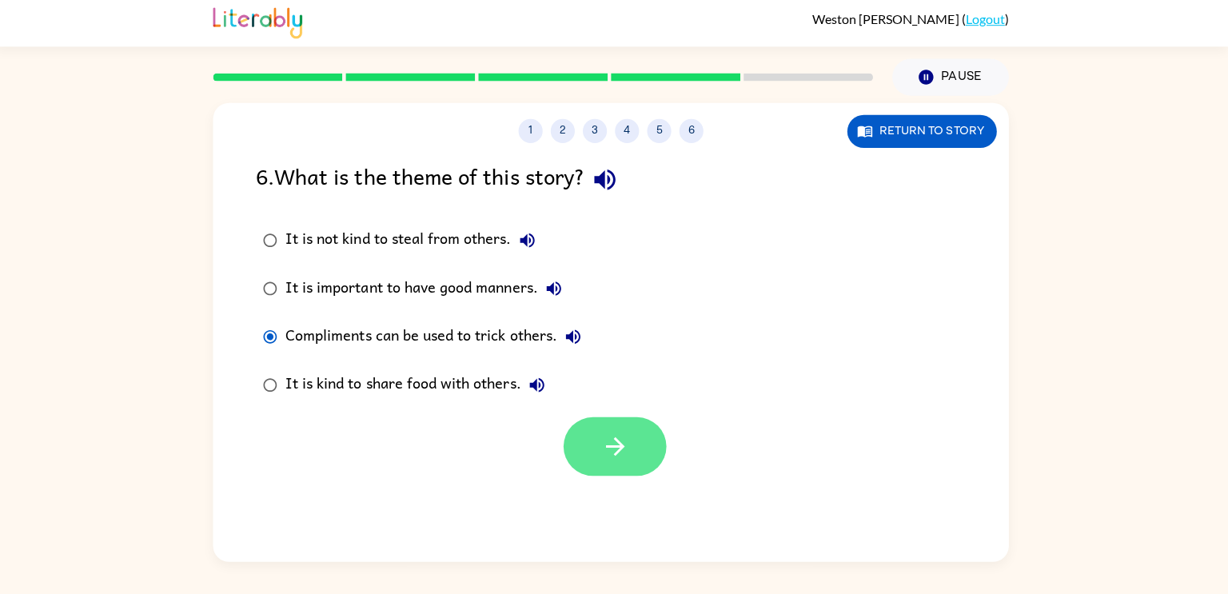
click at [614, 421] on button "button" at bounding box center [618, 447] width 102 height 58
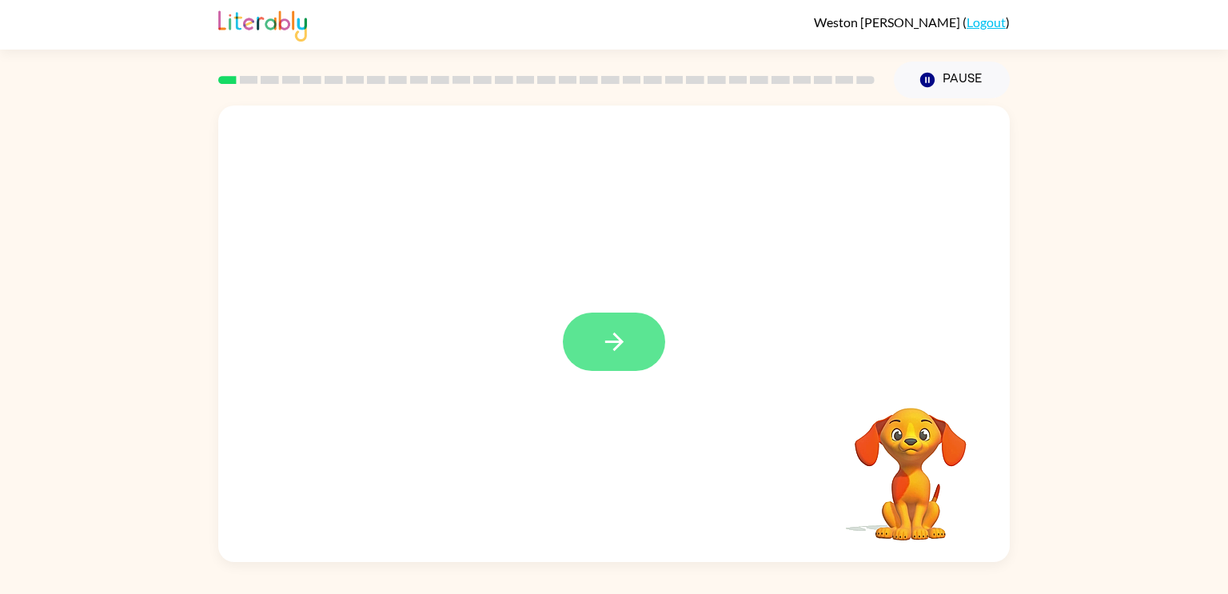
click at [607, 325] on button "button" at bounding box center [614, 342] width 102 height 58
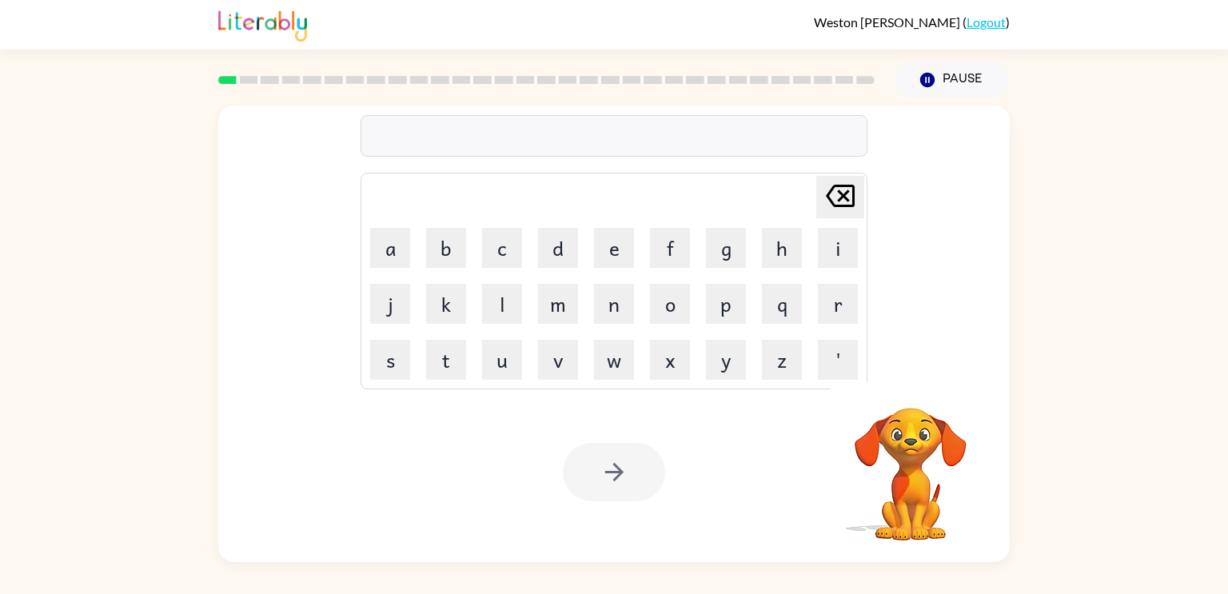
click at [625, 130] on div at bounding box center [614, 136] width 507 height 42
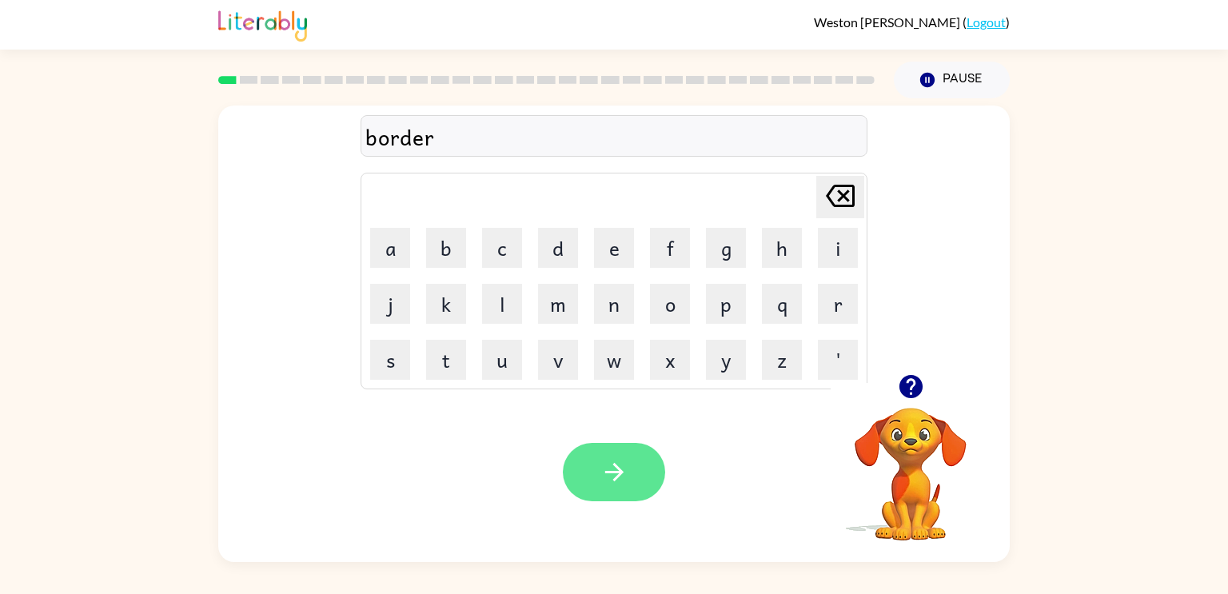
click at [609, 477] on icon "button" at bounding box center [615, 472] width 28 height 28
click at [801, 489] on div "Your browser must support playing .mp4 files to use Literably. Please try using…" at bounding box center [614, 472] width 792 height 180
click at [865, 497] on video "Your browser must support playing .mp4 files to use Literably. Please try using…" at bounding box center [911, 463] width 160 height 160
click at [892, 503] on video "Your browser must support playing .mp4 files to use Literably. Please try using…" at bounding box center [911, 463] width 160 height 160
click at [909, 393] on icon "button" at bounding box center [911, 387] width 28 height 28
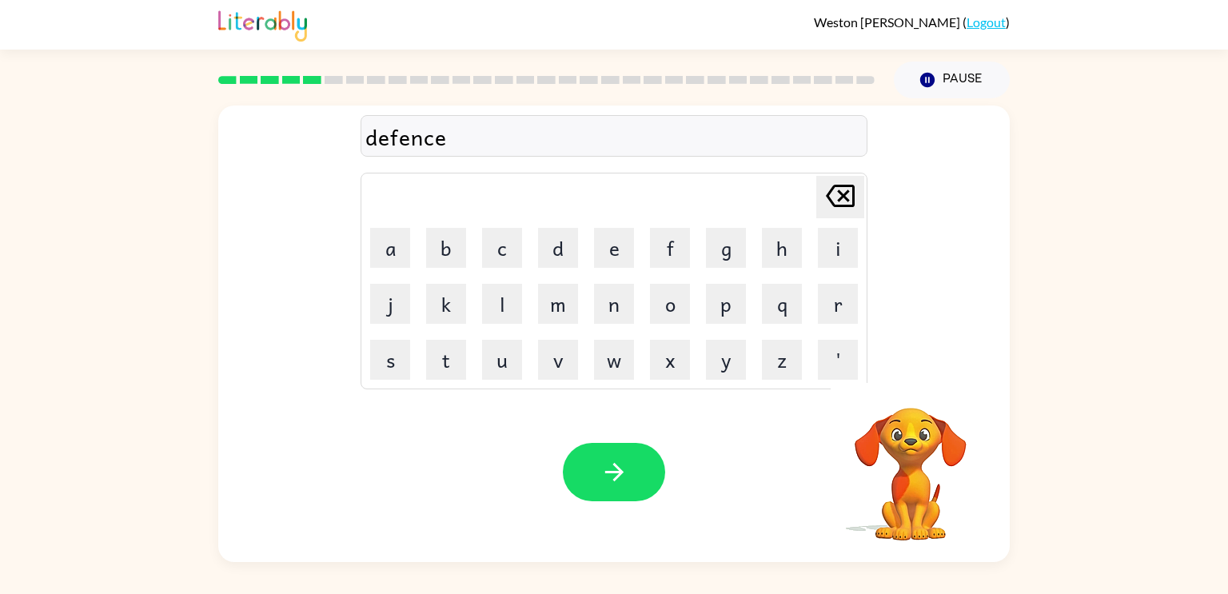
click at [462, 148] on div "defence" at bounding box center [613, 137] width 497 height 34
click at [474, 141] on div "defence" at bounding box center [613, 137] width 497 height 34
click at [475, 142] on div "defence" at bounding box center [613, 137] width 497 height 34
click at [440, 154] on div "road" at bounding box center [613, 137] width 497 height 34
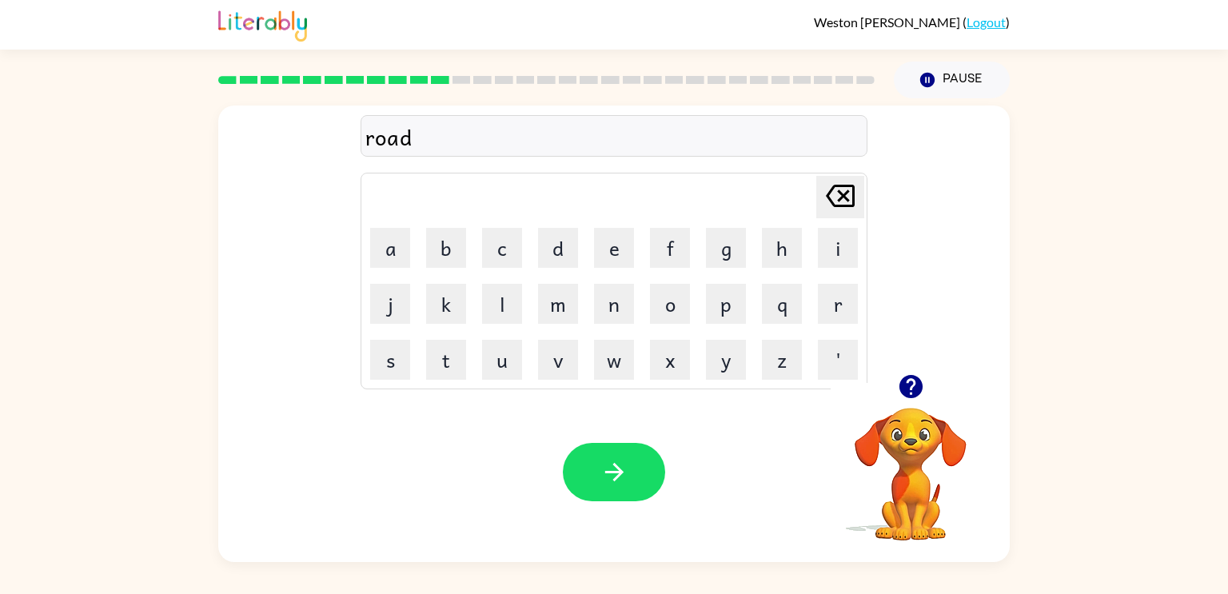
click at [452, 150] on div "road" at bounding box center [613, 137] width 497 height 34
click at [448, 138] on div "road" at bounding box center [613, 137] width 497 height 34
click at [393, 133] on div "road" at bounding box center [613, 137] width 497 height 34
click at [425, 142] on div "road" at bounding box center [613, 137] width 497 height 34
click at [918, 393] on icon "button" at bounding box center [910, 386] width 23 height 23
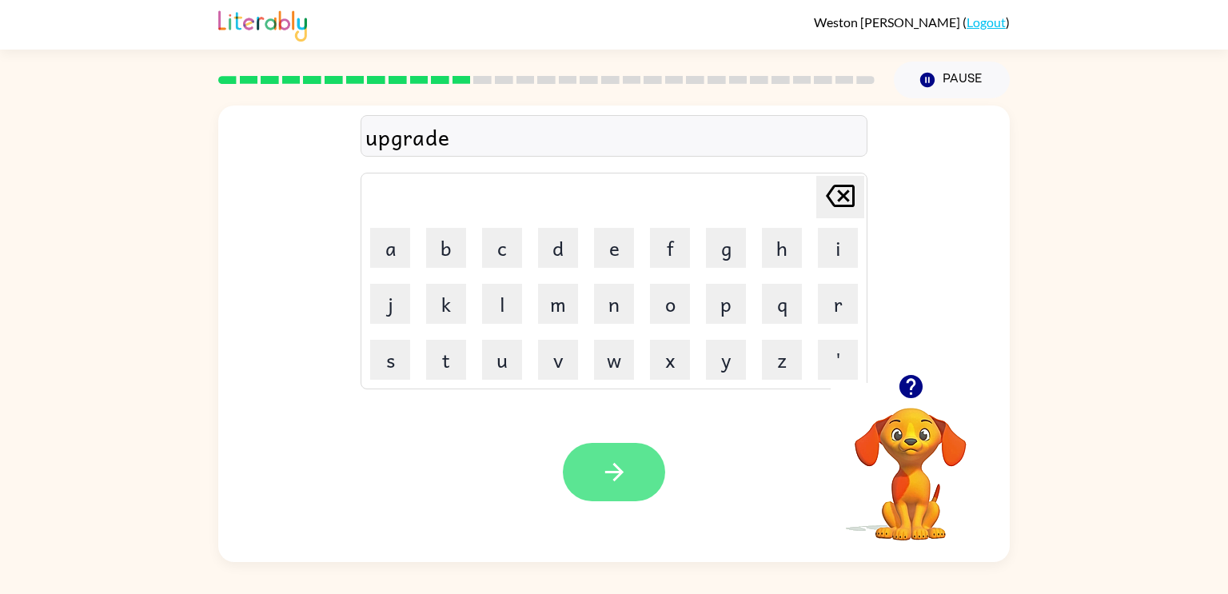
click at [597, 463] on button "button" at bounding box center [614, 472] width 102 height 58
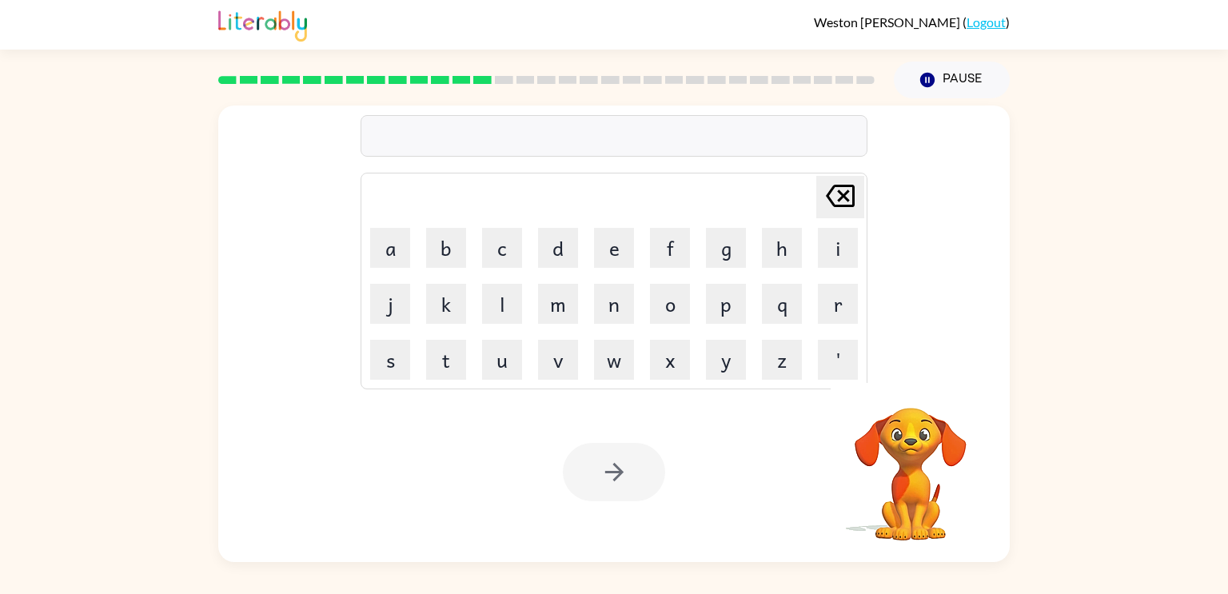
click at [555, 123] on div at bounding box center [614, 136] width 507 height 42
